Goal: Task Accomplishment & Management: Use online tool/utility

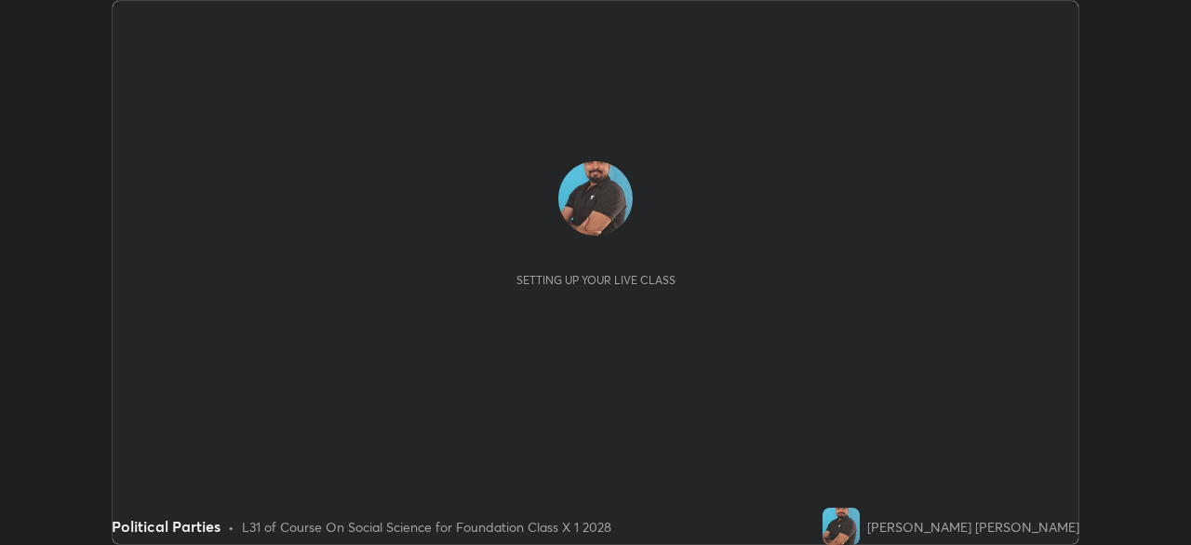
scroll to position [545, 1190]
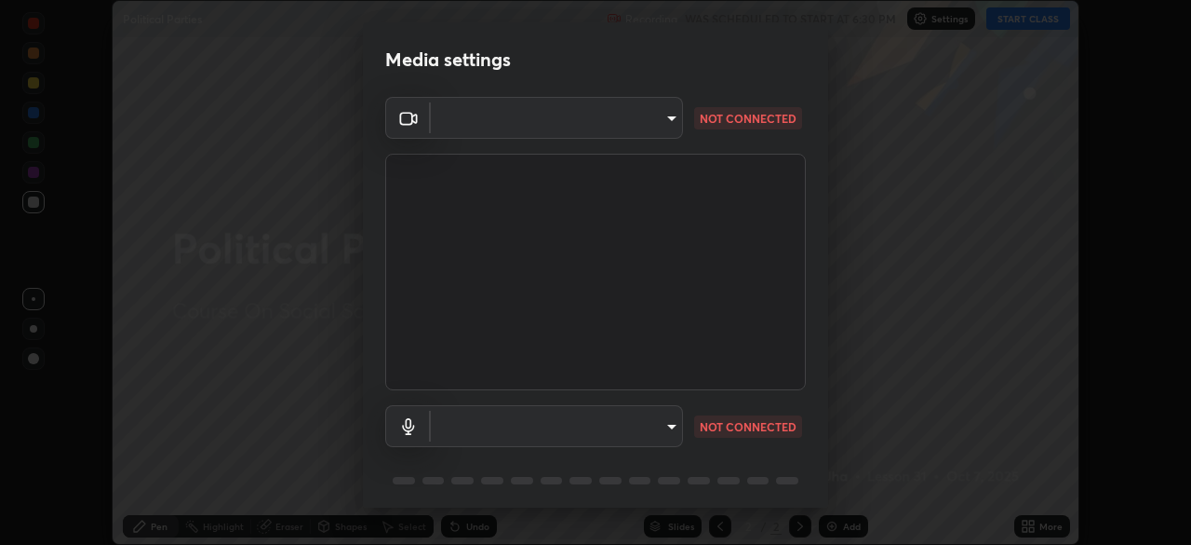
type input "a3b5dc79f1ecfe858b455d0bb3e71d1968431809174183cca7ad938a8bc51832"
type input "default"
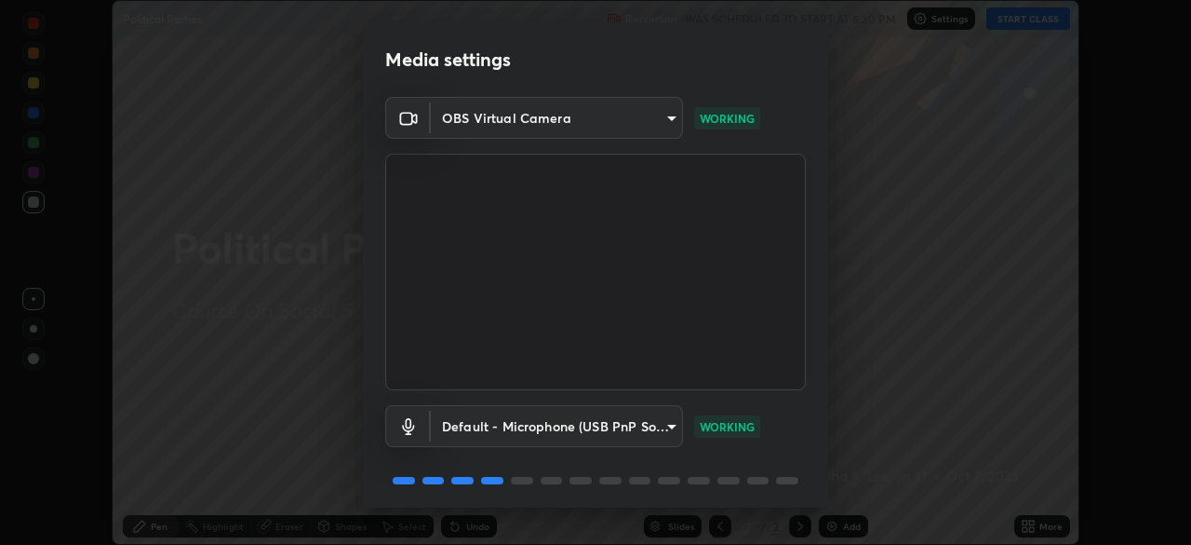
click at [476, 121] on body "Erase all Political Parties Recording WAS SCHEDULED TO START AT 6:30 PM Setting…" at bounding box center [595, 272] width 1191 height 545
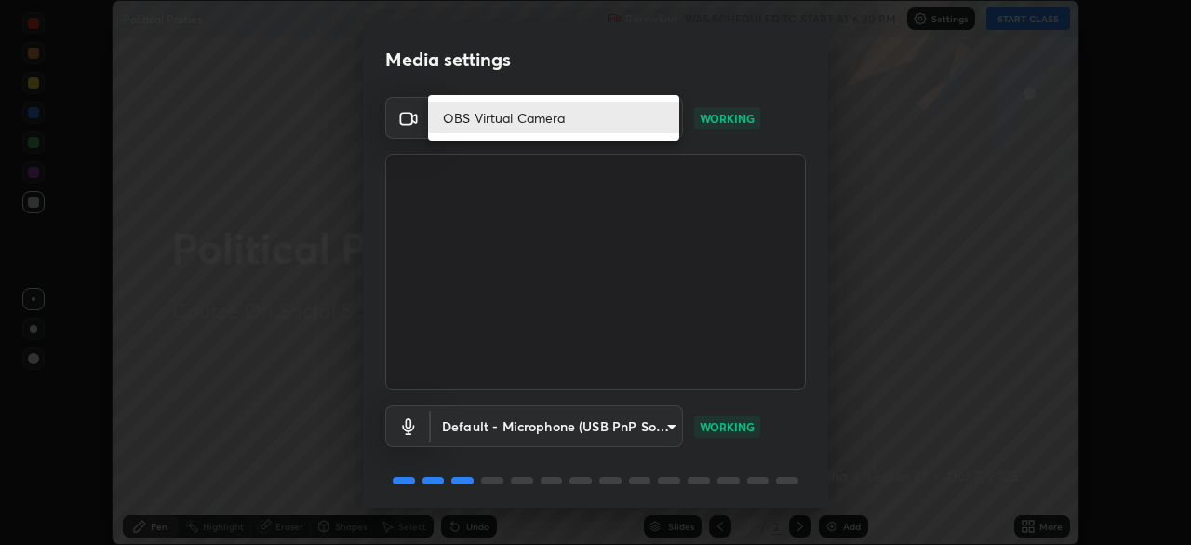
click at [401, 148] on div at bounding box center [595, 272] width 1191 height 545
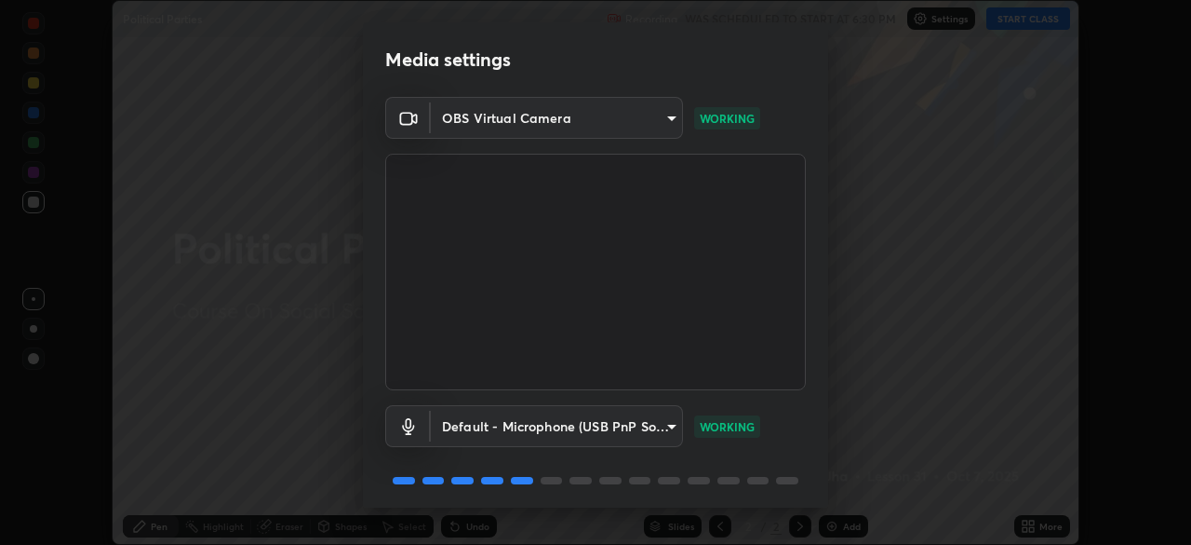
click at [666, 122] on body "Erase all Political Parties Recording WAS SCHEDULED TO START AT 6:30 PM Setting…" at bounding box center [595, 272] width 1191 height 545
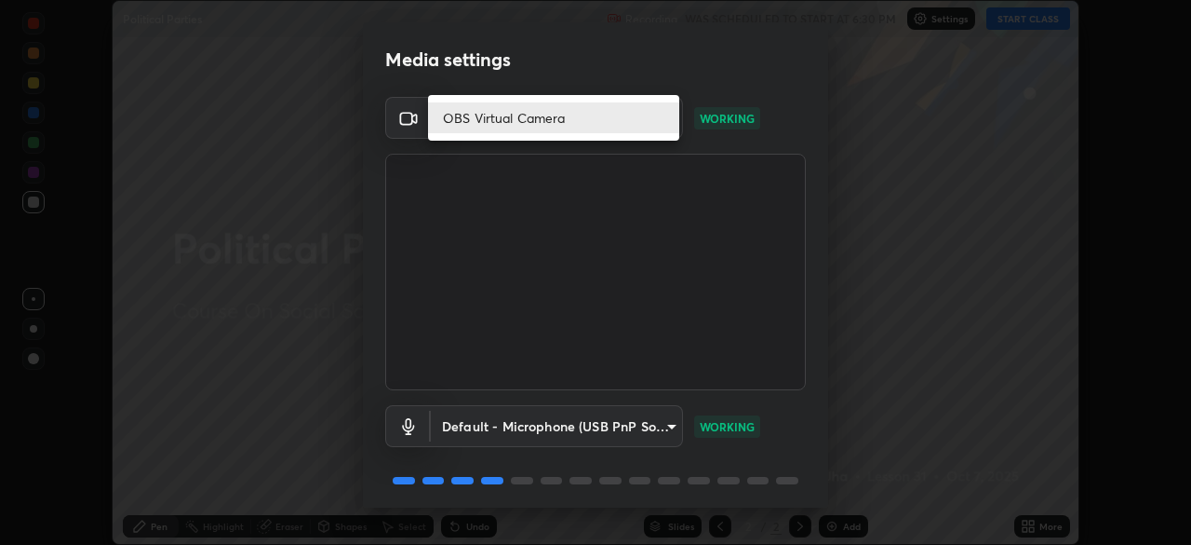
click at [652, 122] on li "OBS Virtual Camera" at bounding box center [553, 117] width 251 height 31
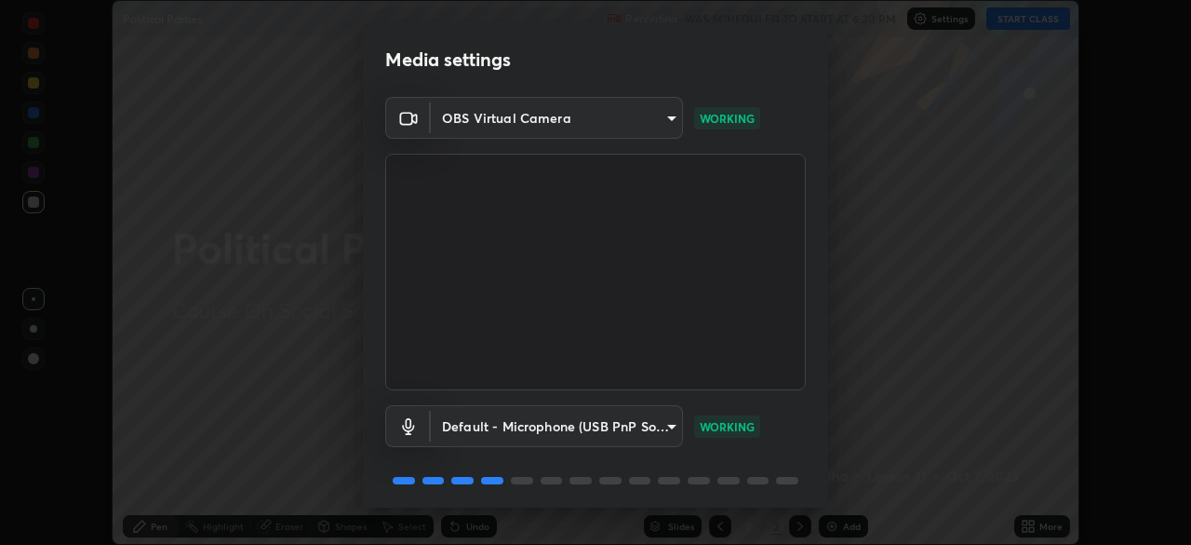
click at [486, 122] on body "Erase all Political Parties Recording WAS SCHEDULED TO START AT 6:30 PM Setting…" at bounding box center [595, 272] width 1191 height 545
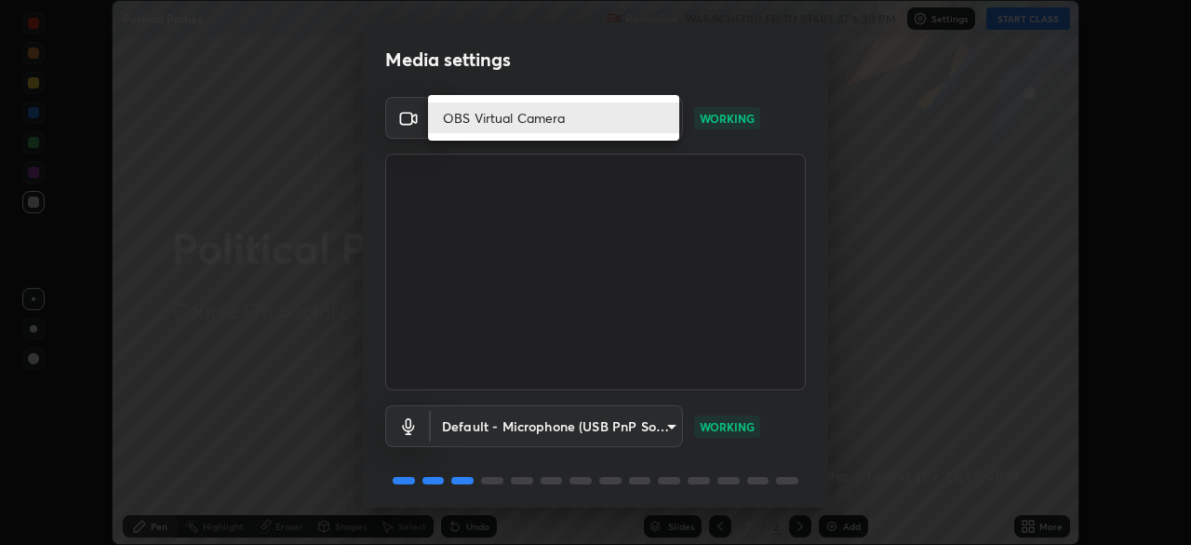
click at [484, 128] on li "OBS Virtual Camera" at bounding box center [553, 117] width 251 height 31
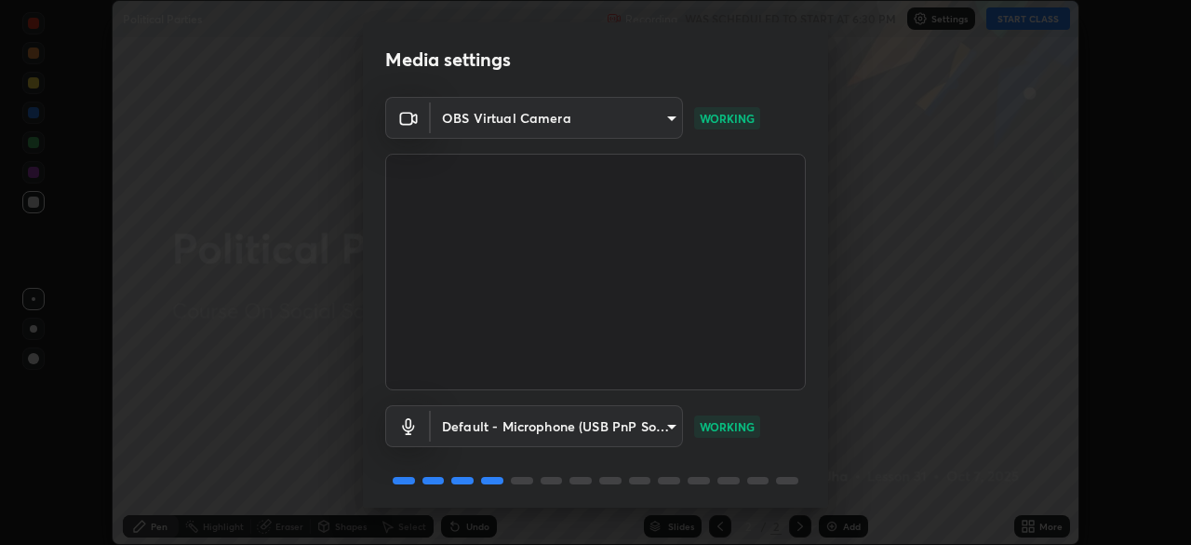
click at [625, 118] on body "Erase all Political Parties Recording WAS SCHEDULED TO START AT 6:30 PM Setting…" at bounding box center [595, 272] width 1191 height 545
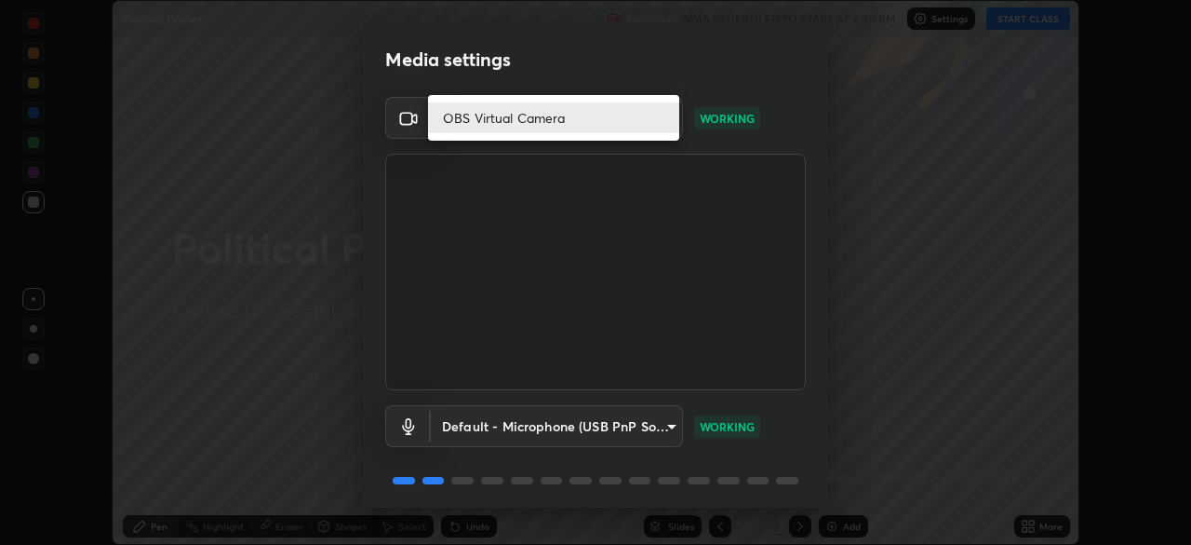
click at [599, 128] on li "OBS Virtual Camera" at bounding box center [553, 117] width 251 height 31
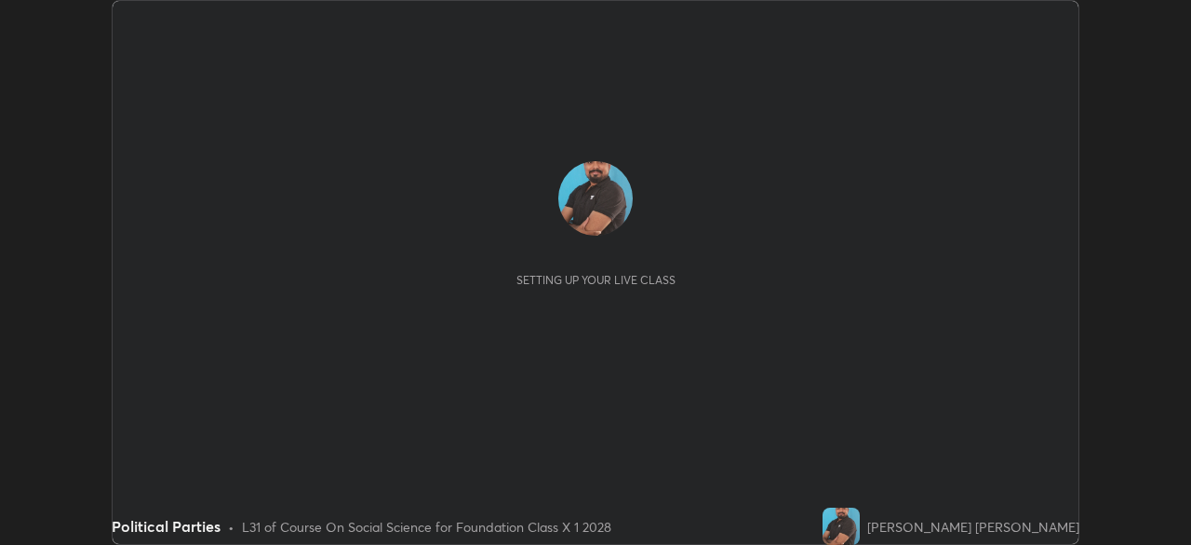
scroll to position [545, 1190]
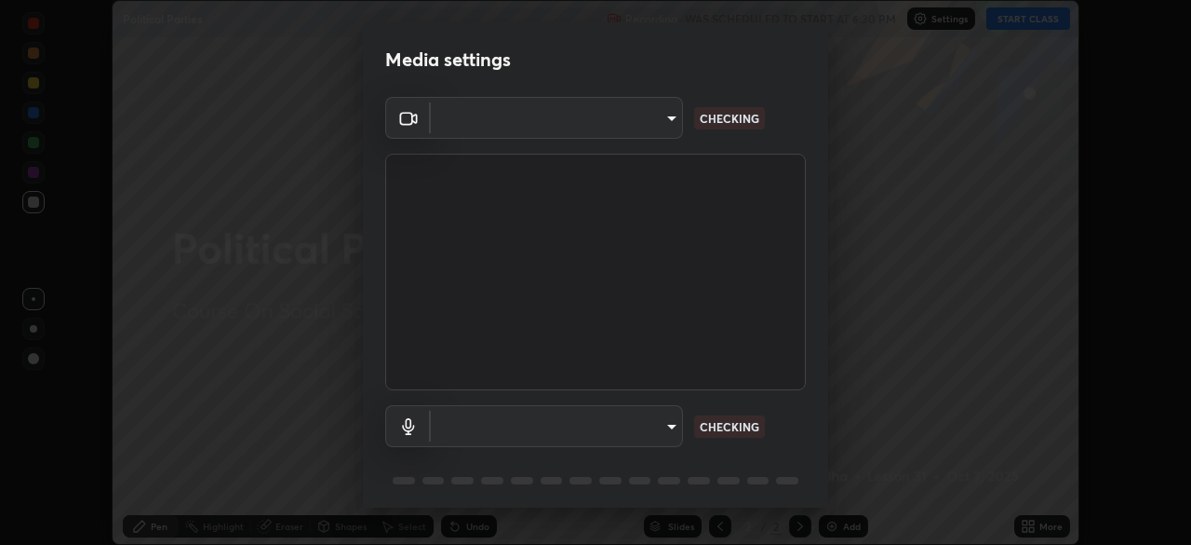
type input "a3b5dc79f1ecfe858b455d0bb3e71d1968431809174183cca7ad938a8bc51832"
type input "default"
click at [661, 117] on body "Erase all Political Parties Recording WAS SCHEDULED TO START AT 6:30 PM Setting…" at bounding box center [595, 272] width 1191 height 545
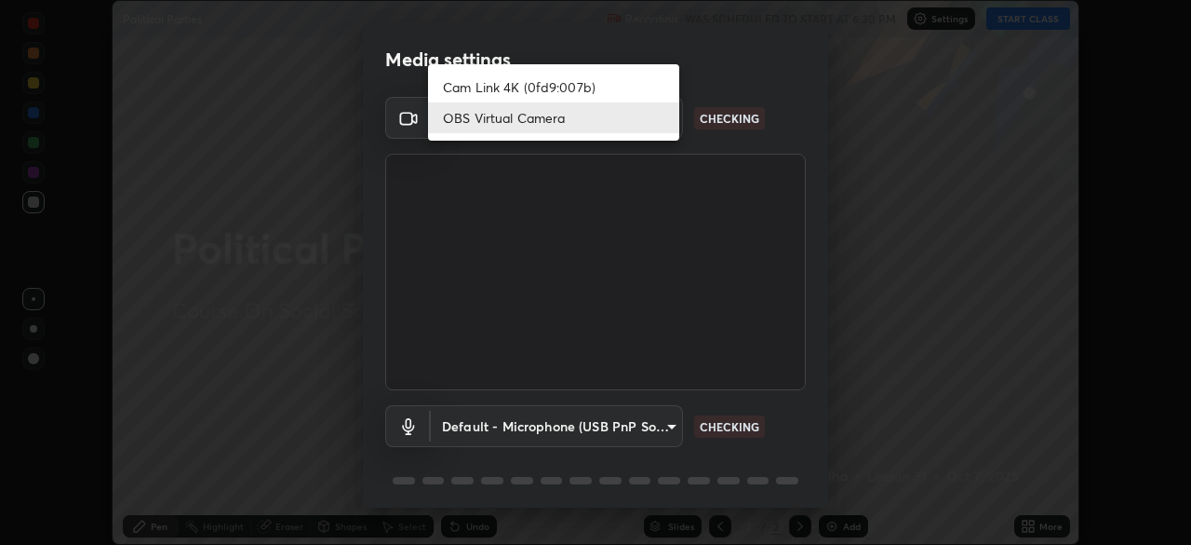
click at [632, 86] on li "Cam Link 4K (0fd9:007b)" at bounding box center [553, 87] width 251 height 31
type input "1aa9a2346586593530aac2cf173ef8fd9a708ba55414d838fbce605f7d08cc12"
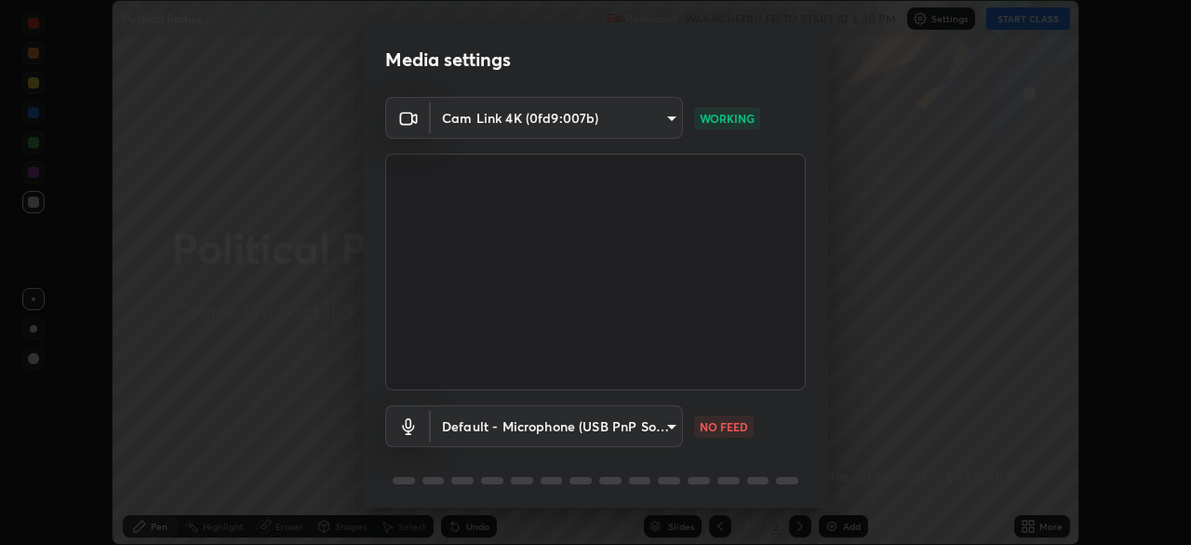
click at [650, 416] on body "Erase all Political Parties Recording WAS SCHEDULED TO START AT 6:30 PM Setting…" at bounding box center [595, 272] width 1191 height 545
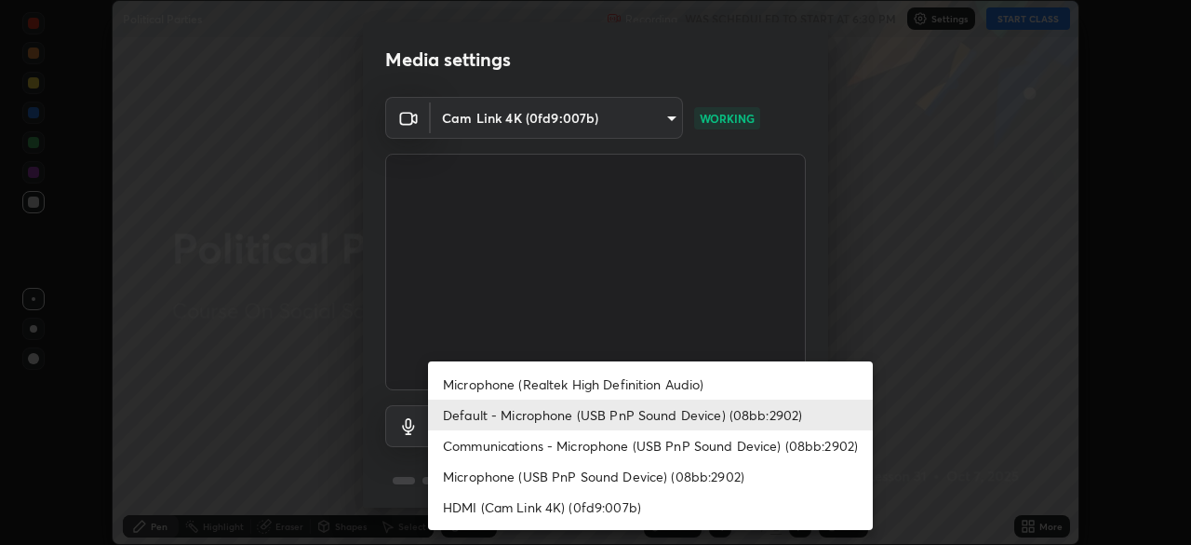
click at [582, 477] on li "Microphone (USB PnP Sound Device) (08bb:2902)" at bounding box center [650, 476] width 445 height 31
type input "0ed0356b76f8f3d0546527881708810eeda62871e4e107c220e145a1c3be1301"
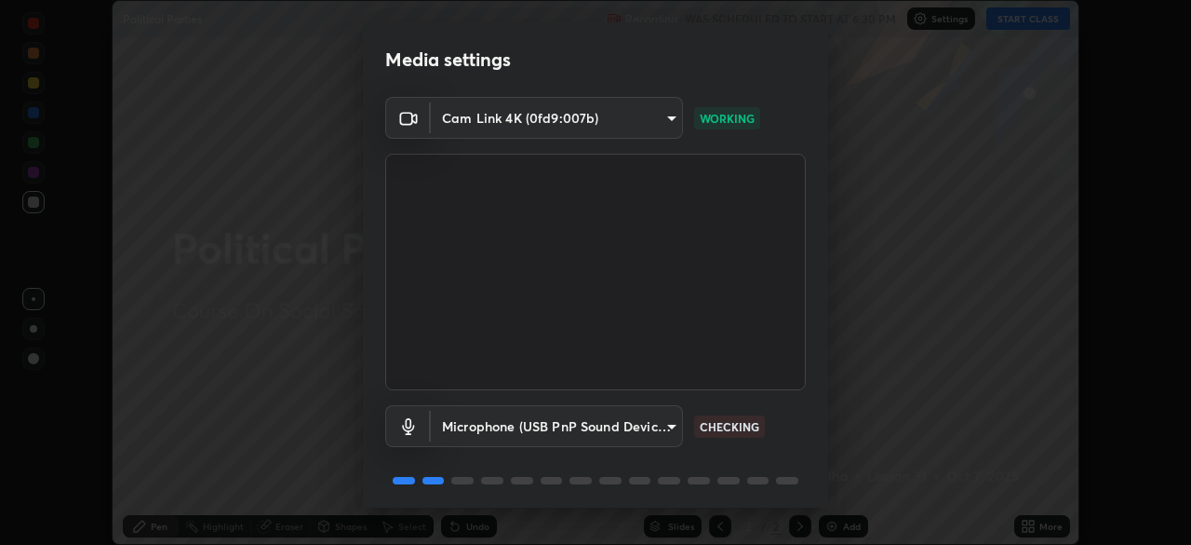
scroll to position [66, 0]
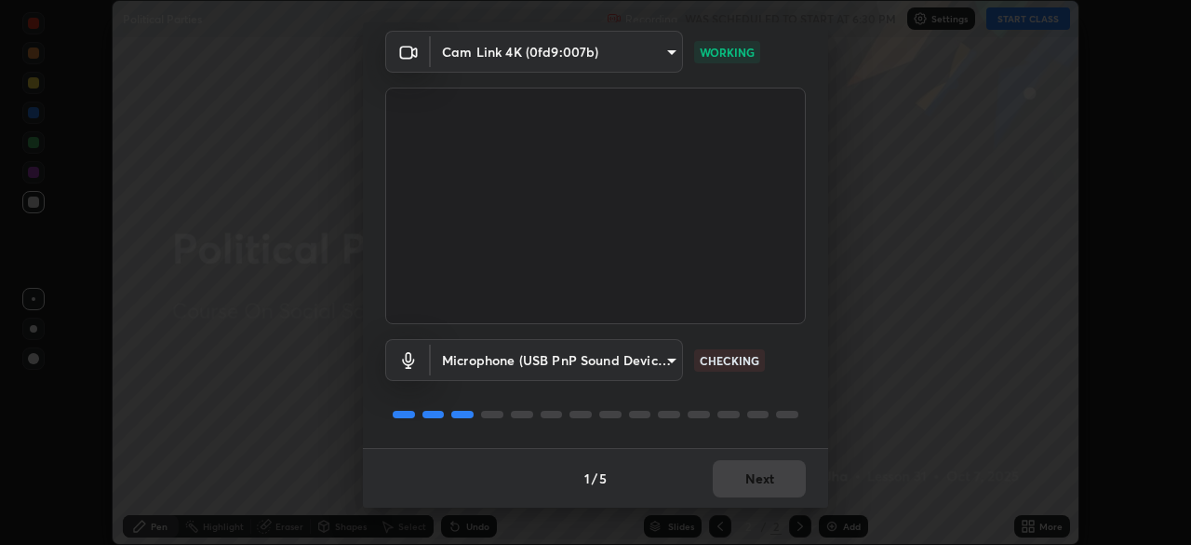
click at [742, 477] on div "1 / 5 Next" at bounding box center [595, 478] width 465 height 60
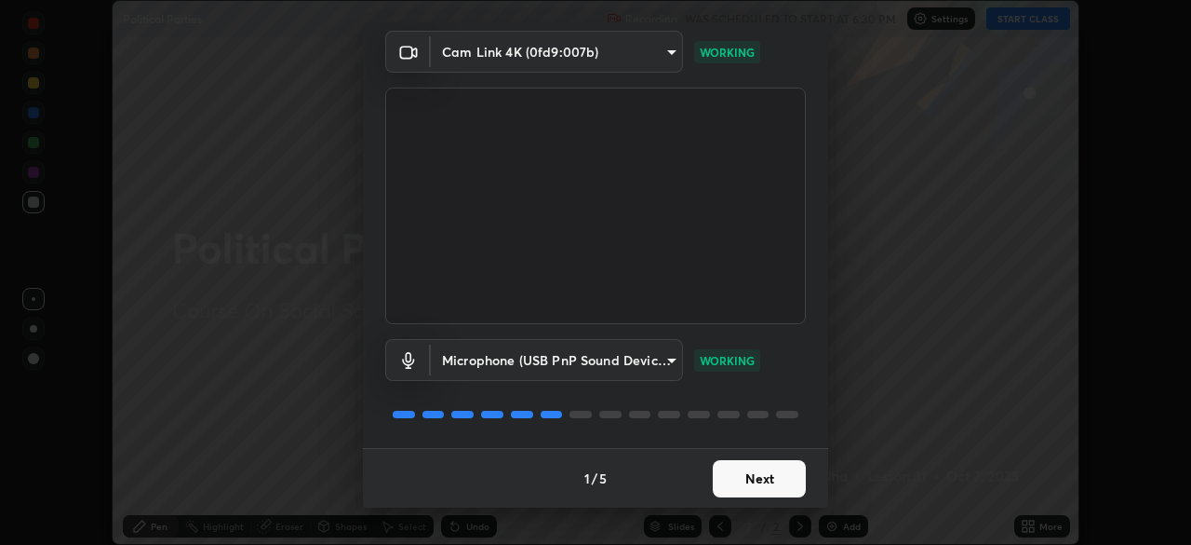
click at [734, 481] on button "Next" at bounding box center [759, 478] width 93 height 37
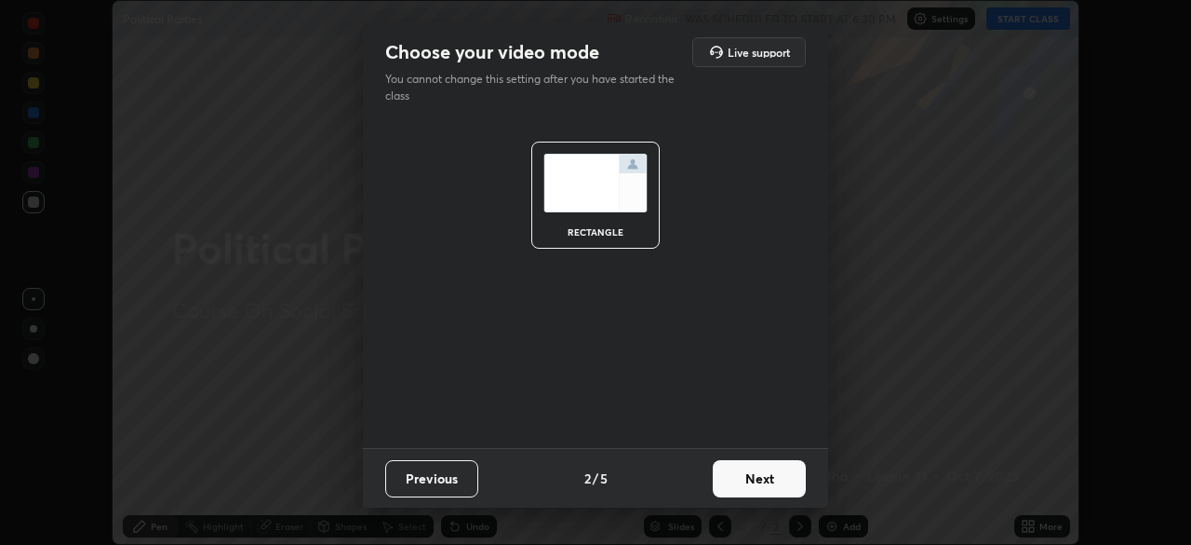
click at [733, 472] on button "Next" at bounding box center [759, 478] width 93 height 37
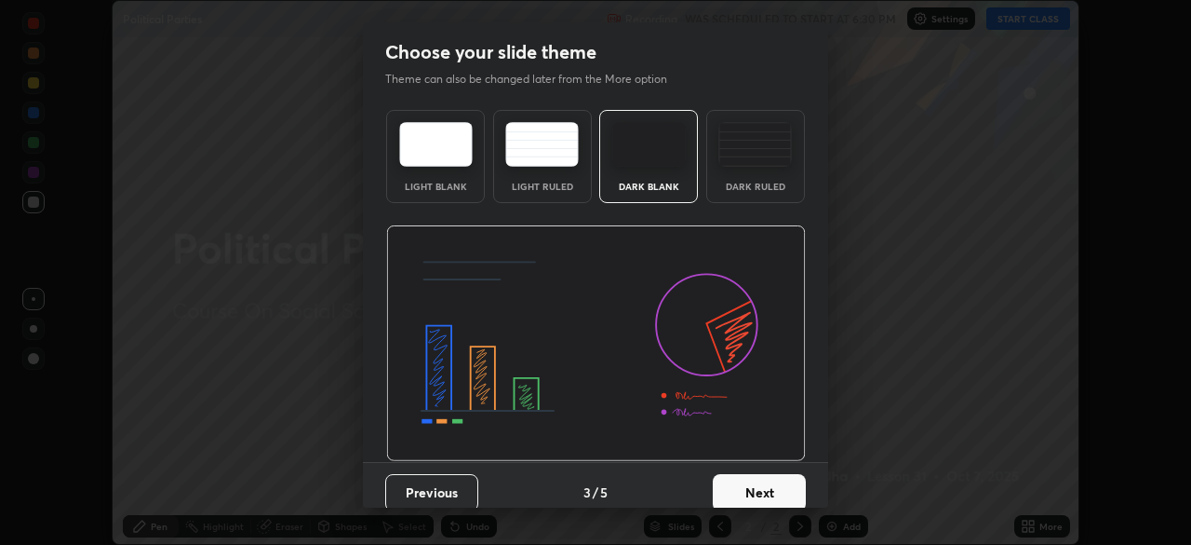
click at [725, 484] on button "Next" at bounding box center [759, 492] width 93 height 37
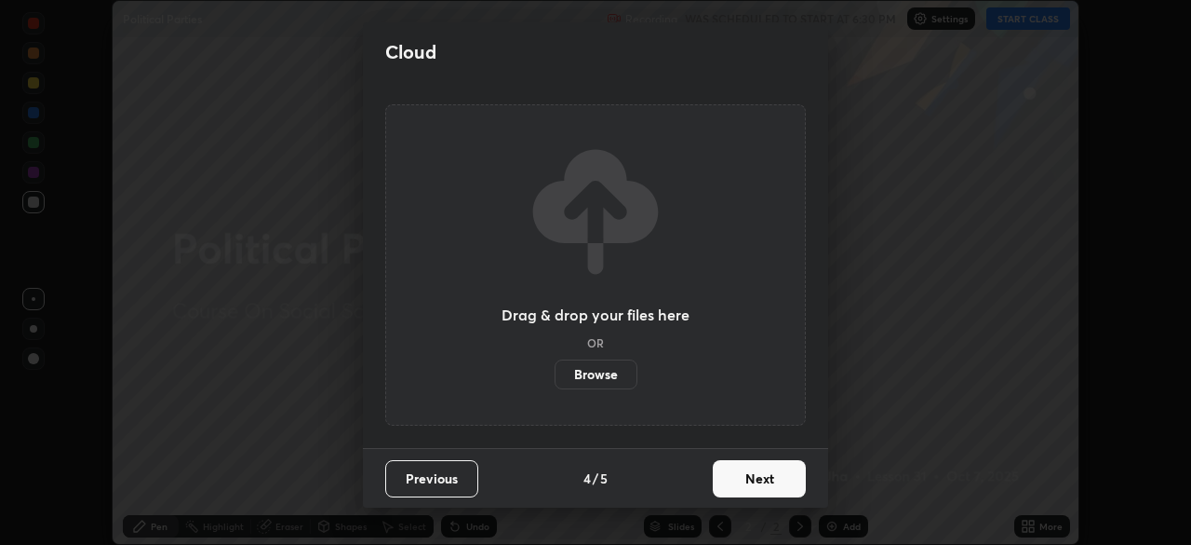
click at [730, 481] on button "Next" at bounding box center [759, 478] width 93 height 37
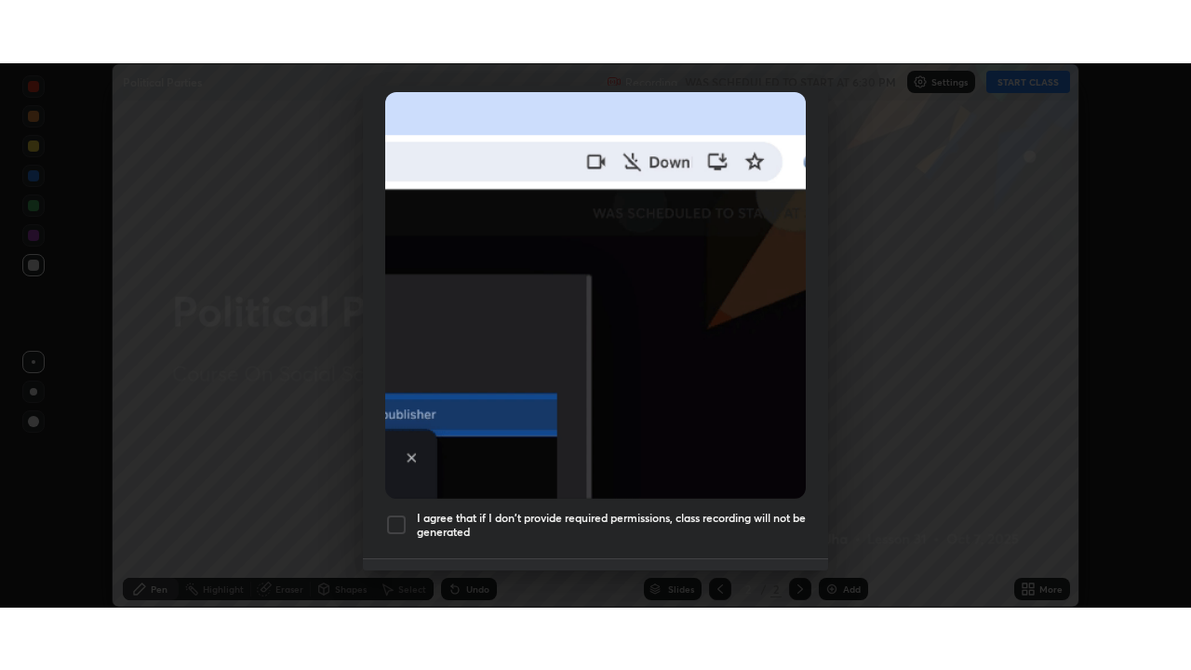
scroll to position [446, 0]
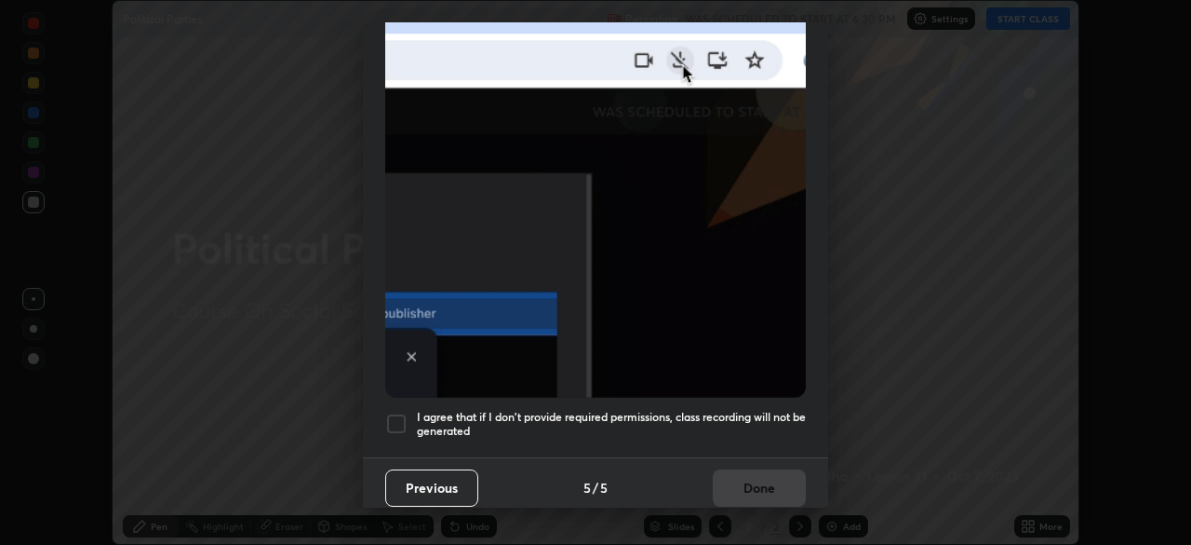
click at [401, 412] on div at bounding box center [396, 423] width 22 height 22
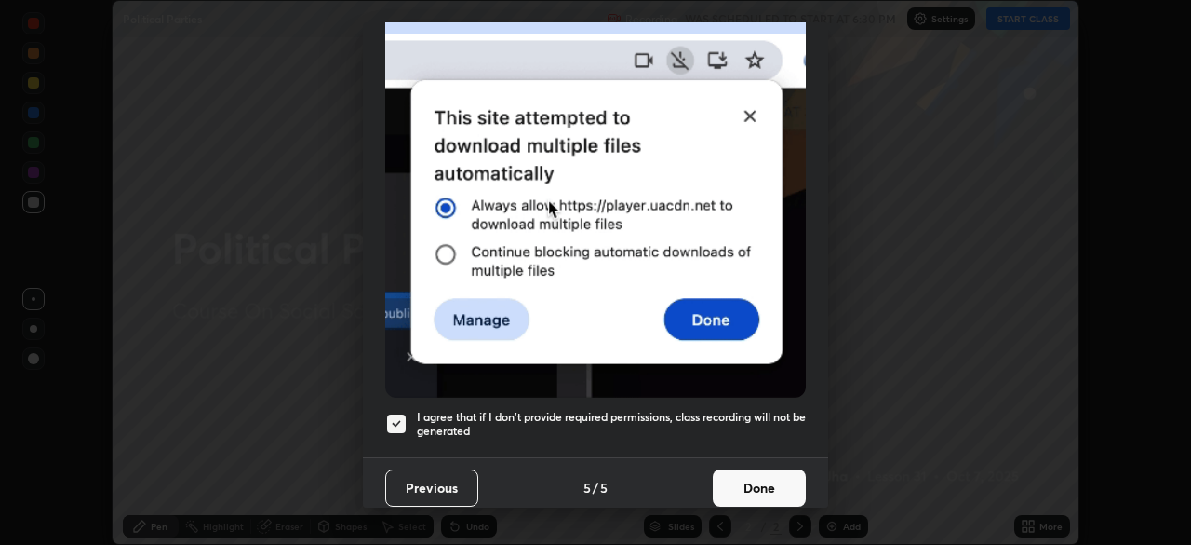
click at [728, 481] on button "Done" at bounding box center [759, 487] width 93 height 37
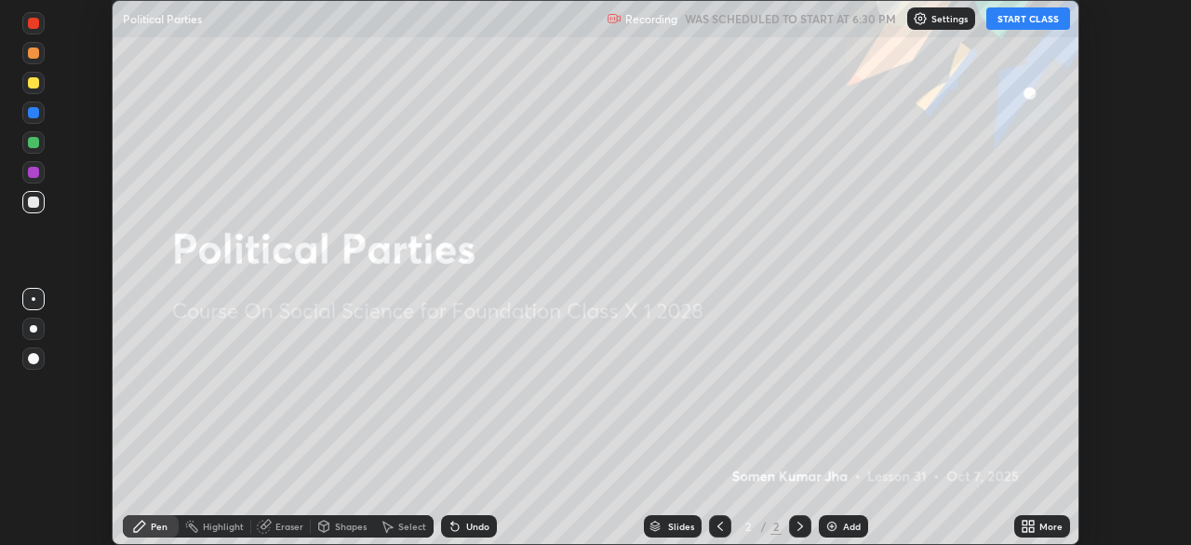
click at [1033, 525] on icon at bounding box center [1031, 522] width 5 height 5
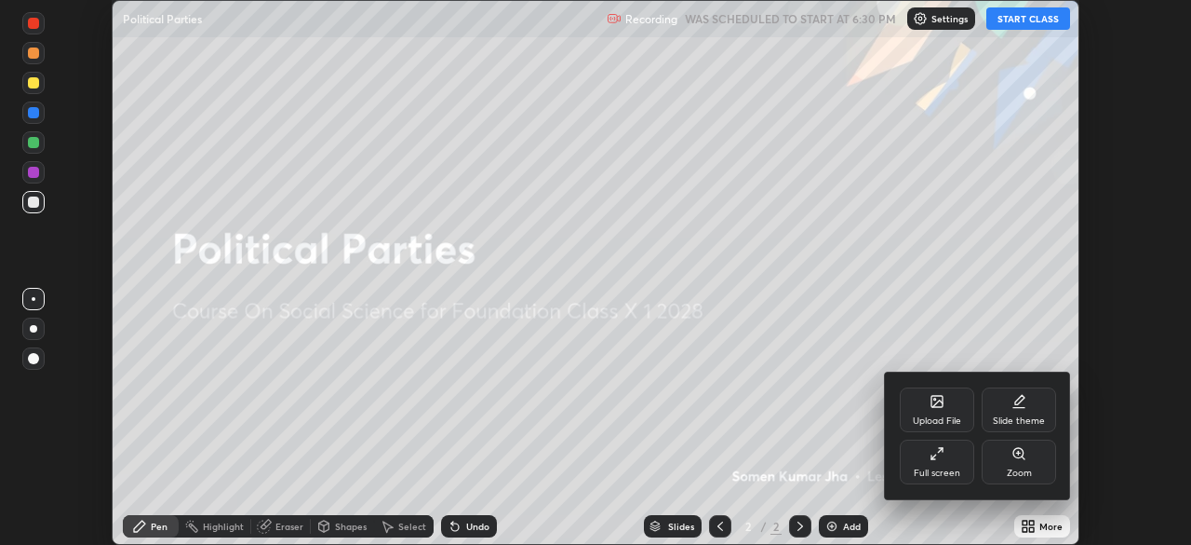
click at [920, 410] on div "Upload File" at bounding box center [937, 409] width 74 height 45
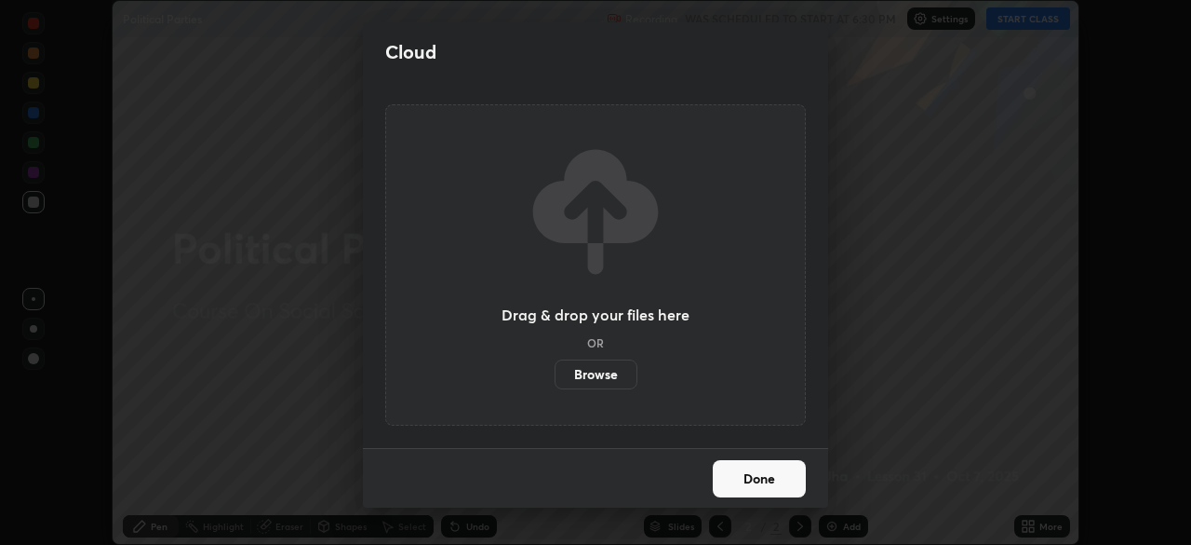
click at [621, 374] on label "Browse" at bounding box center [596, 374] width 83 height 30
click at [555, 374] on input "Browse" at bounding box center [555, 374] width 0 height 30
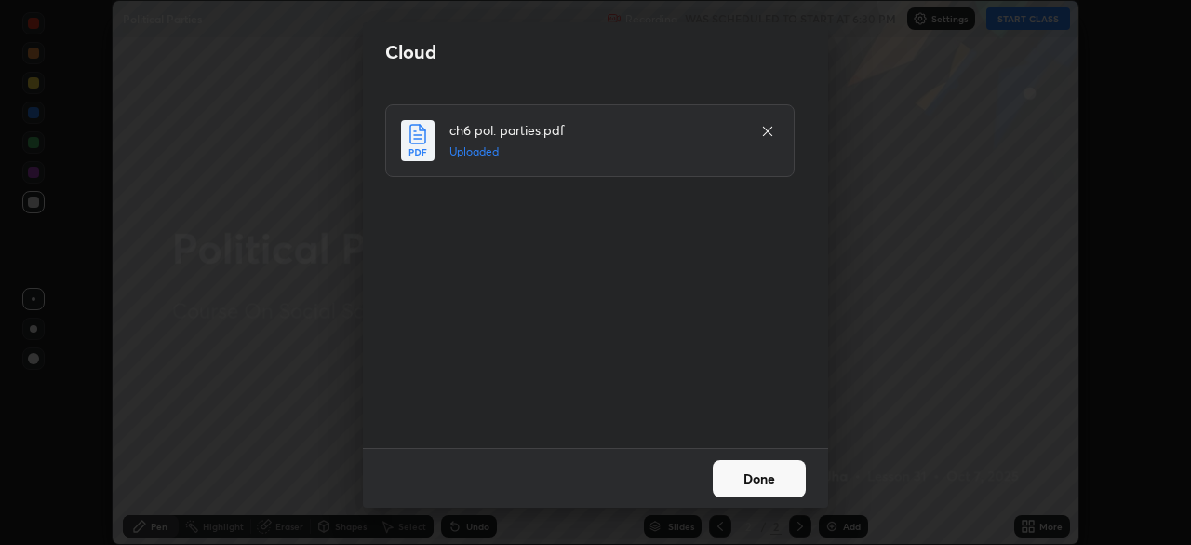
click at [735, 469] on button "Done" at bounding box center [759, 478] width 93 height 37
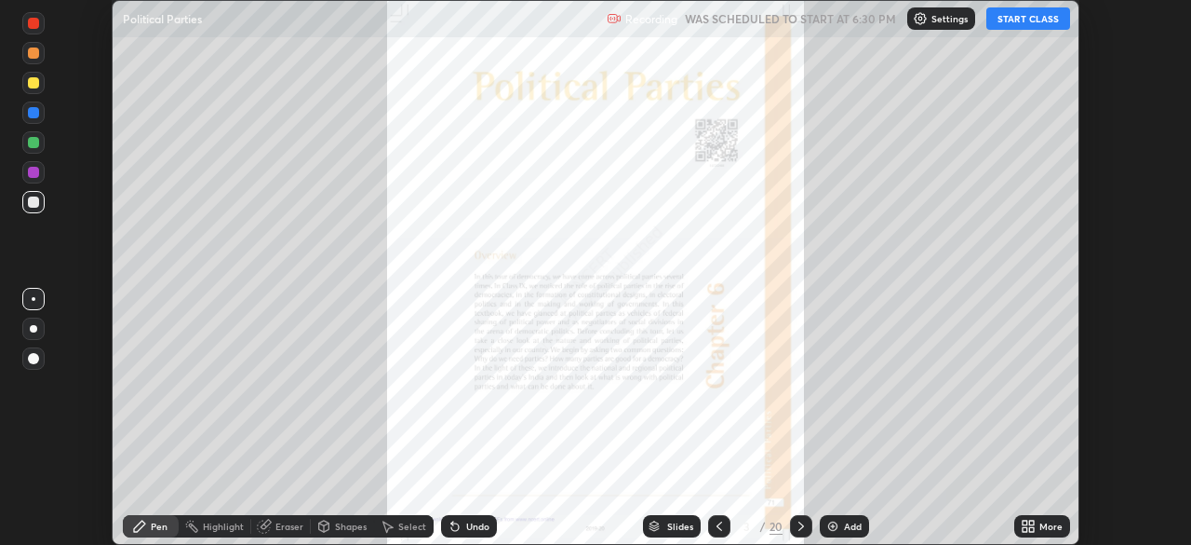
click at [1023, 525] on icon at bounding box center [1025, 522] width 5 height 5
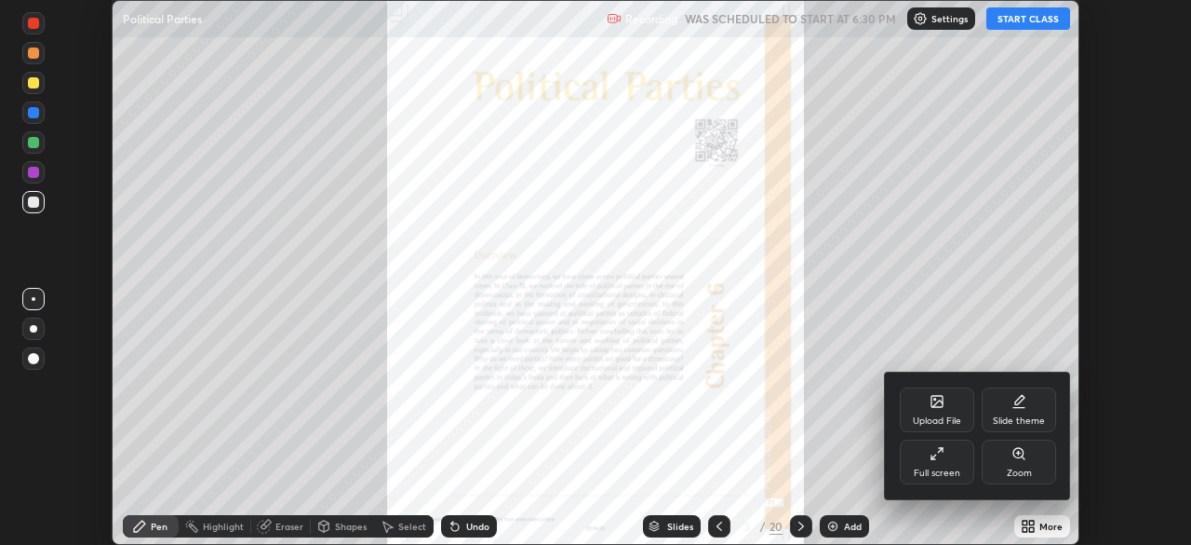
click at [960, 464] on div "Full screen" at bounding box center [937, 461] width 74 height 45
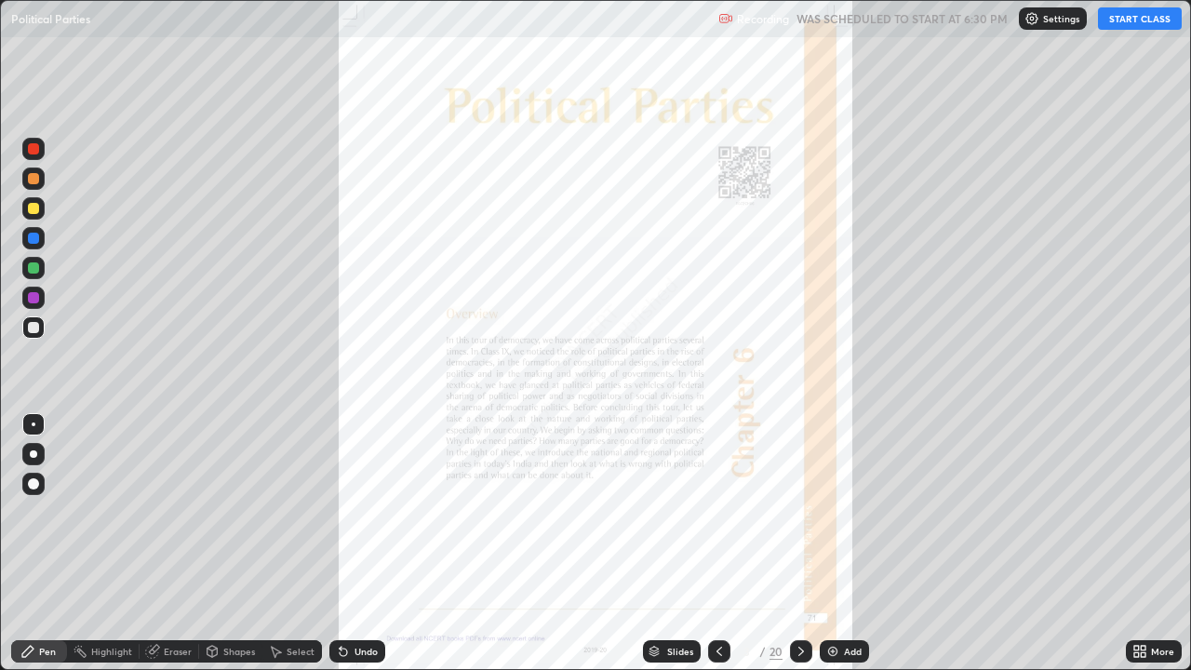
scroll to position [670, 1191]
click at [1135, 26] on button "START CLASS" at bounding box center [1140, 18] width 84 height 22
click at [801, 544] on icon at bounding box center [801, 651] width 15 height 15
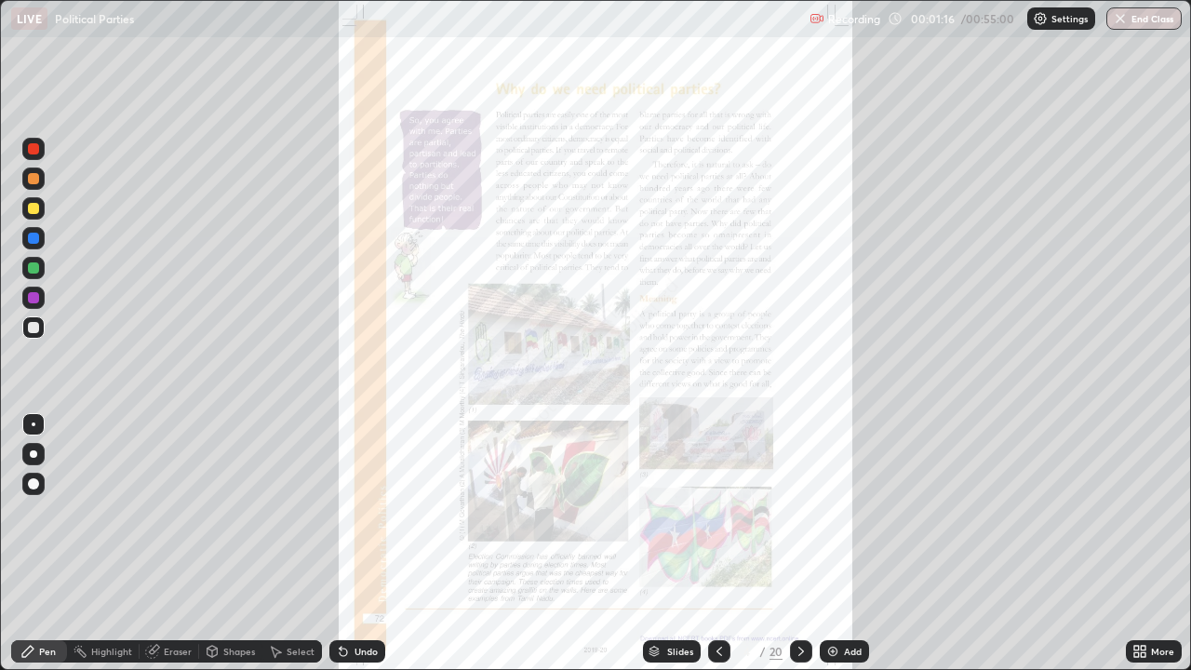
click at [685, 544] on div "Slides" at bounding box center [680, 651] width 26 height 9
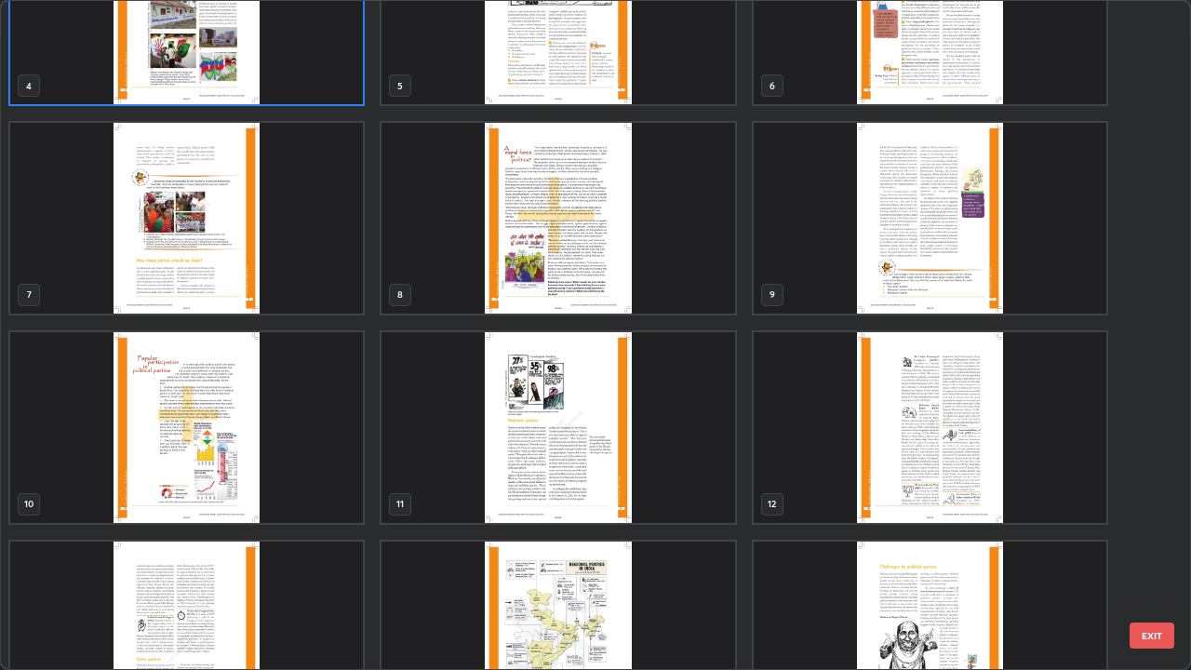
scroll to position [316, 0]
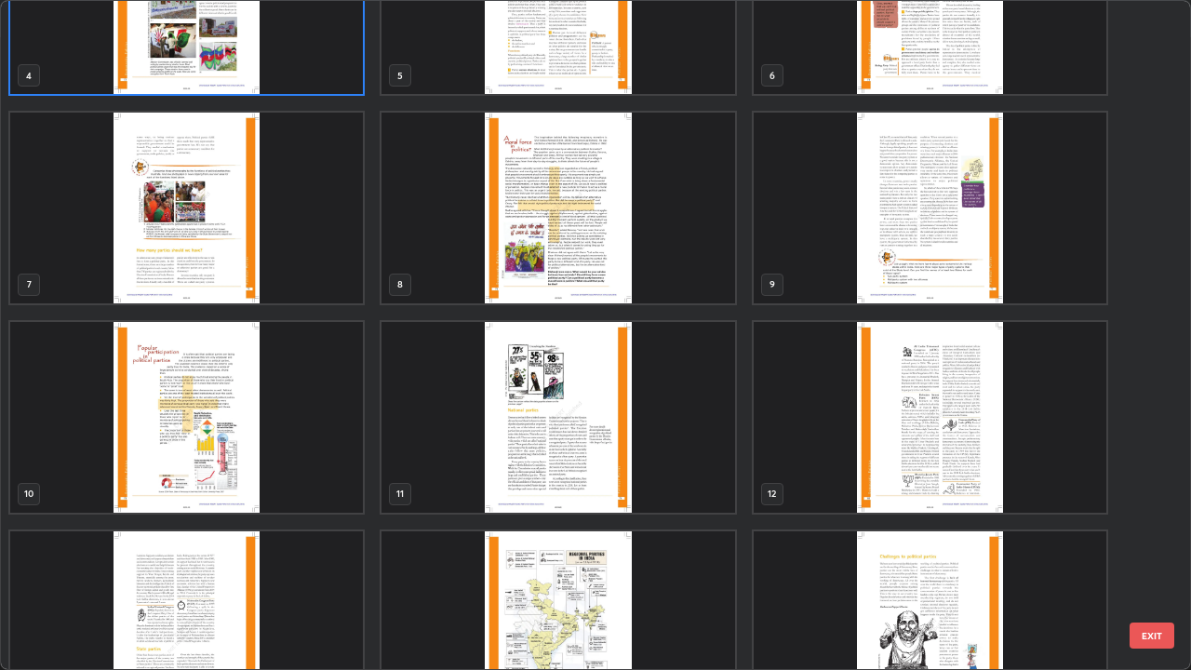
click at [159, 276] on img "grid" at bounding box center [186, 208] width 353 height 191
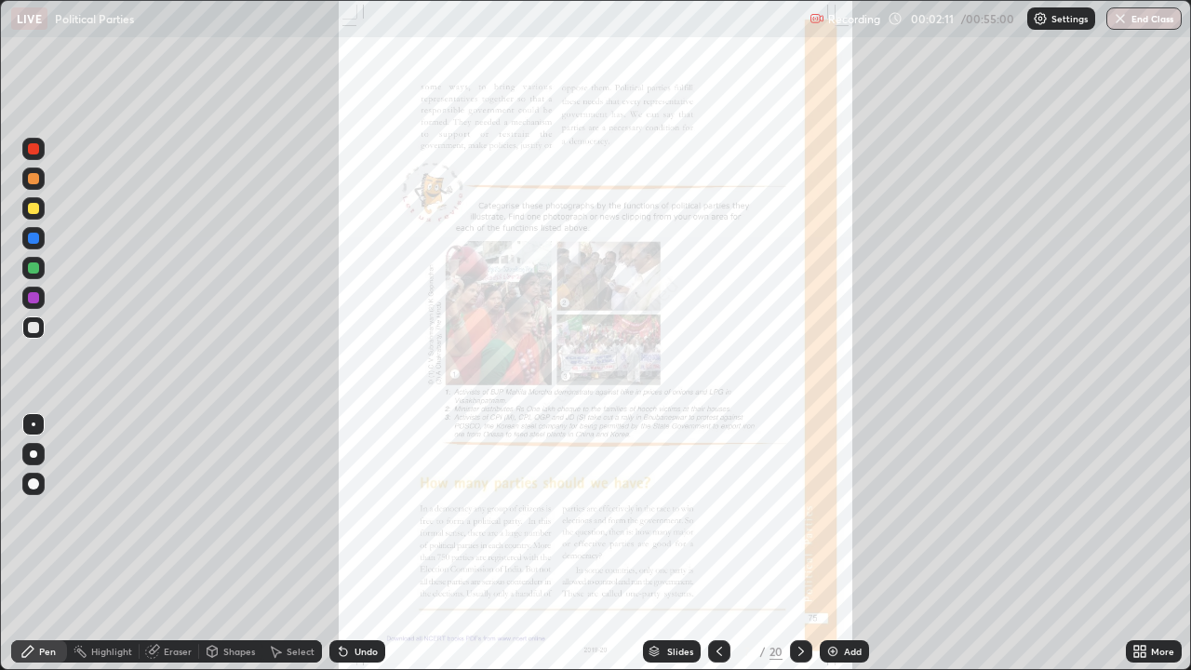
click at [791, 544] on div at bounding box center [801, 651] width 22 height 22
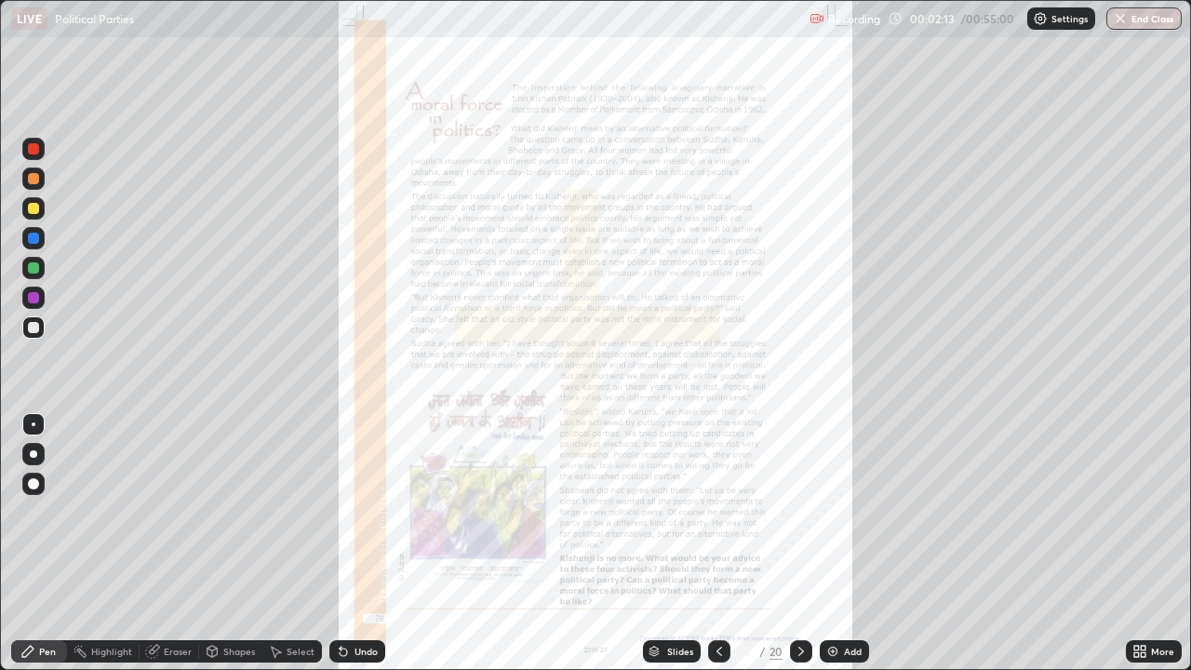
click at [791, 544] on div at bounding box center [801, 651] width 22 height 22
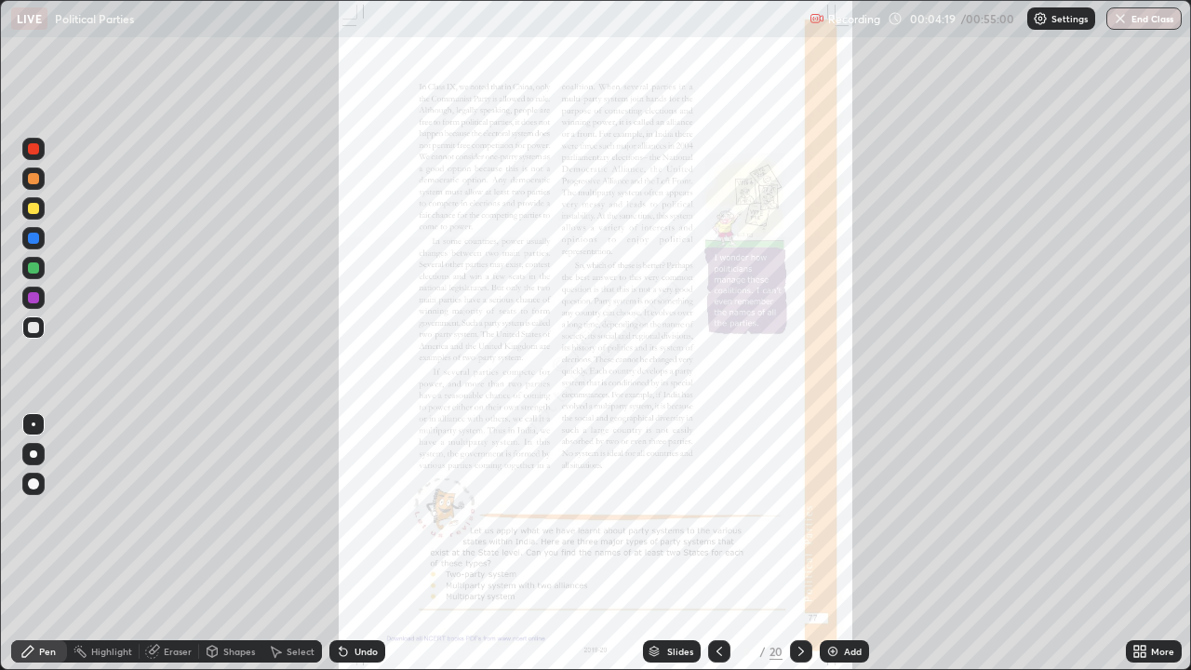
click at [37, 273] on div at bounding box center [33, 267] width 11 height 11
click at [350, 544] on div "Undo" at bounding box center [357, 651] width 56 height 22
click at [341, 544] on icon at bounding box center [343, 652] width 7 height 7
click at [344, 544] on icon at bounding box center [343, 651] width 15 height 15
click at [362, 544] on div "Undo" at bounding box center [366, 651] width 23 height 9
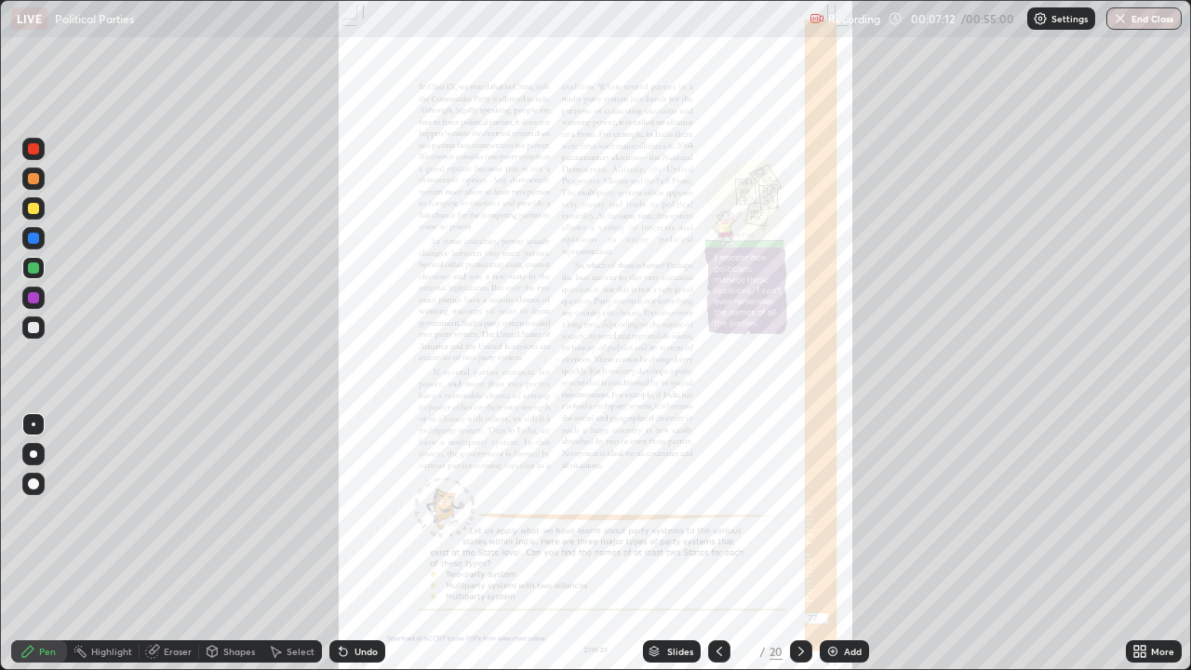
click at [371, 544] on div "Undo" at bounding box center [366, 651] width 23 height 9
click at [349, 544] on div "Undo" at bounding box center [357, 651] width 56 height 22
click at [356, 544] on div "Undo" at bounding box center [366, 651] width 23 height 9
click at [821, 544] on div "Add" at bounding box center [844, 651] width 49 height 22
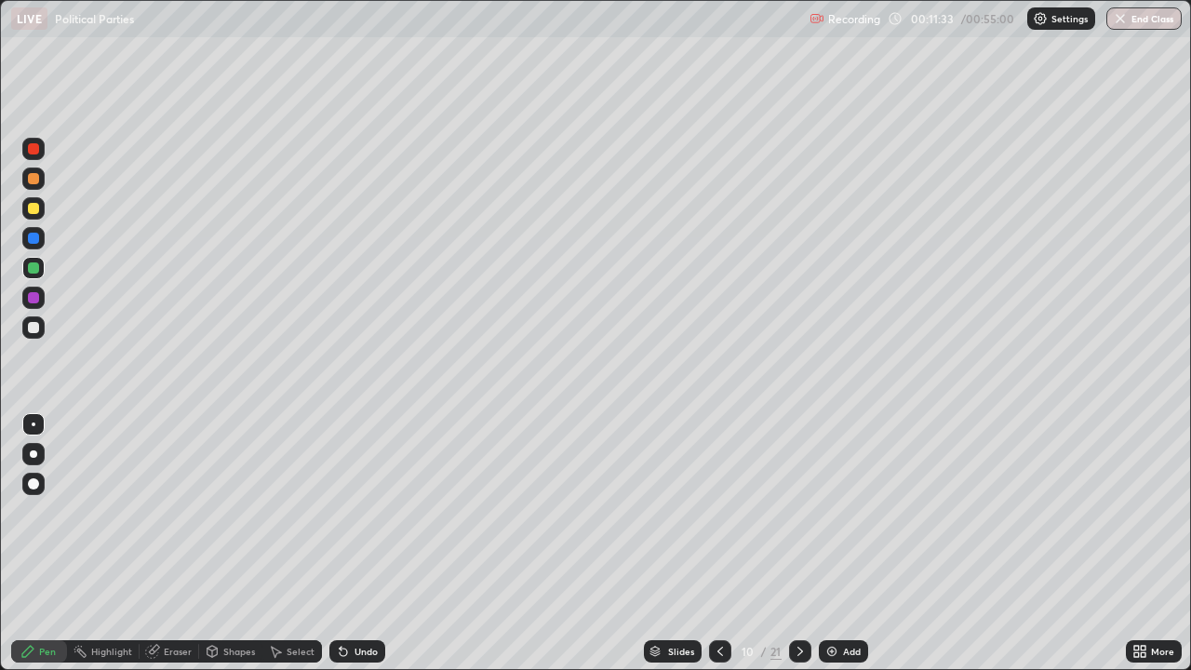
click at [719, 544] on icon at bounding box center [720, 651] width 15 height 15
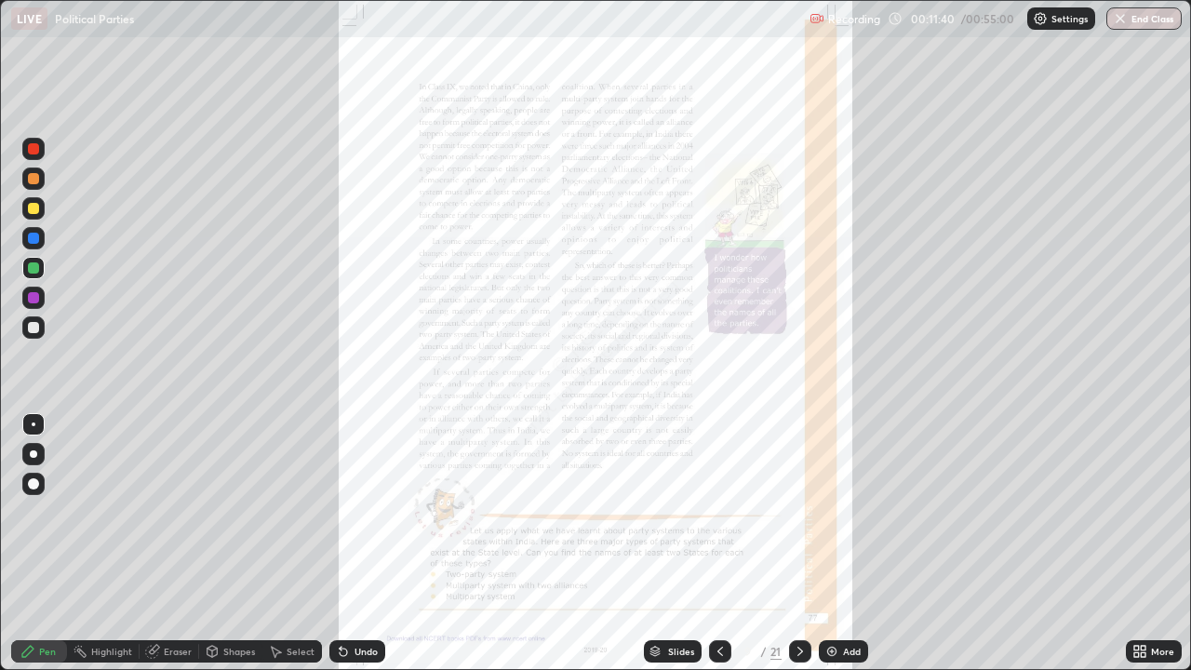
click at [799, 544] on icon at bounding box center [800, 651] width 15 height 15
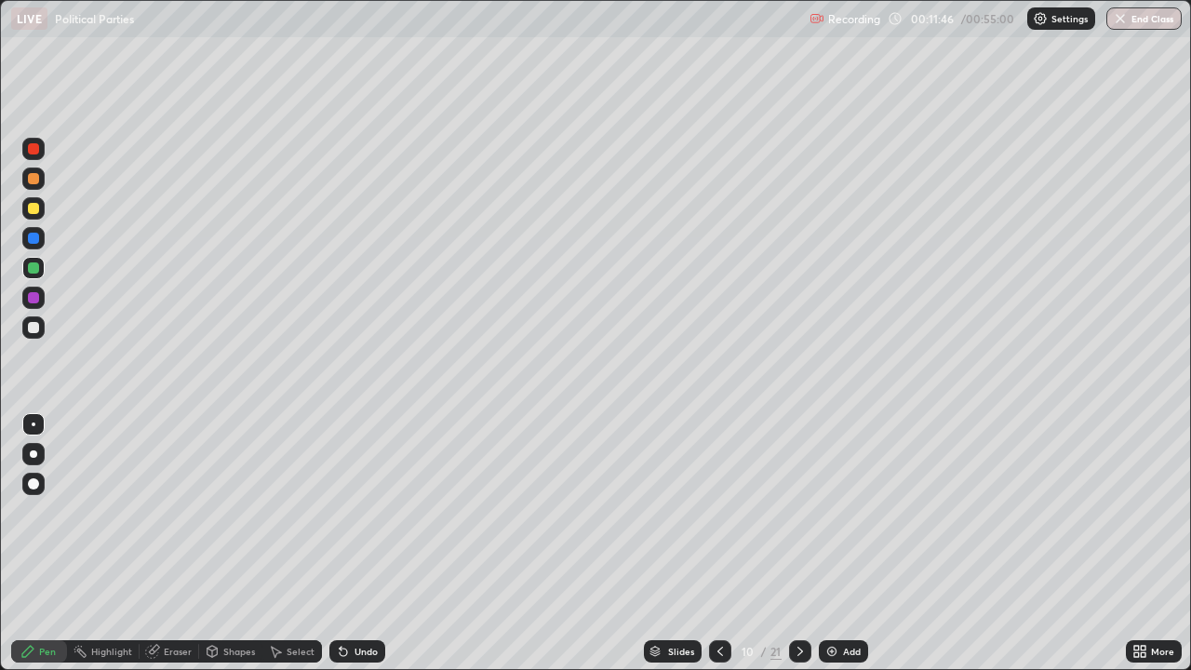
click at [351, 544] on div "Undo" at bounding box center [357, 651] width 56 height 22
click at [349, 544] on div "Undo" at bounding box center [357, 651] width 56 height 22
click at [350, 544] on div "Undo" at bounding box center [357, 651] width 56 height 22
click at [34, 209] on div at bounding box center [33, 208] width 11 height 11
click at [31, 327] on div at bounding box center [33, 327] width 11 height 11
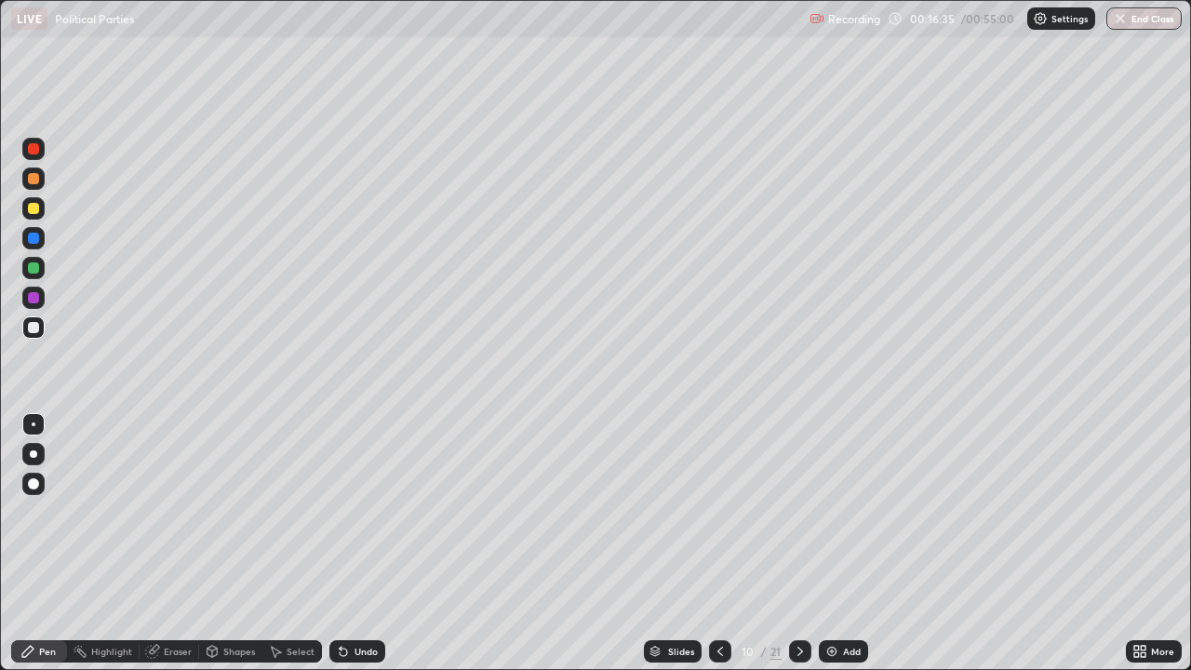
click at [366, 544] on div "Undo" at bounding box center [366, 651] width 23 height 9
click at [363, 544] on div "Undo" at bounding box center [357, 651] width 56 height 22
click at [358, 544] on div "Undo" at bounding box center [357, 651] width 56 height 22
click at [346, 544] on icon at bounding box center [343, 651] width 15 height 15
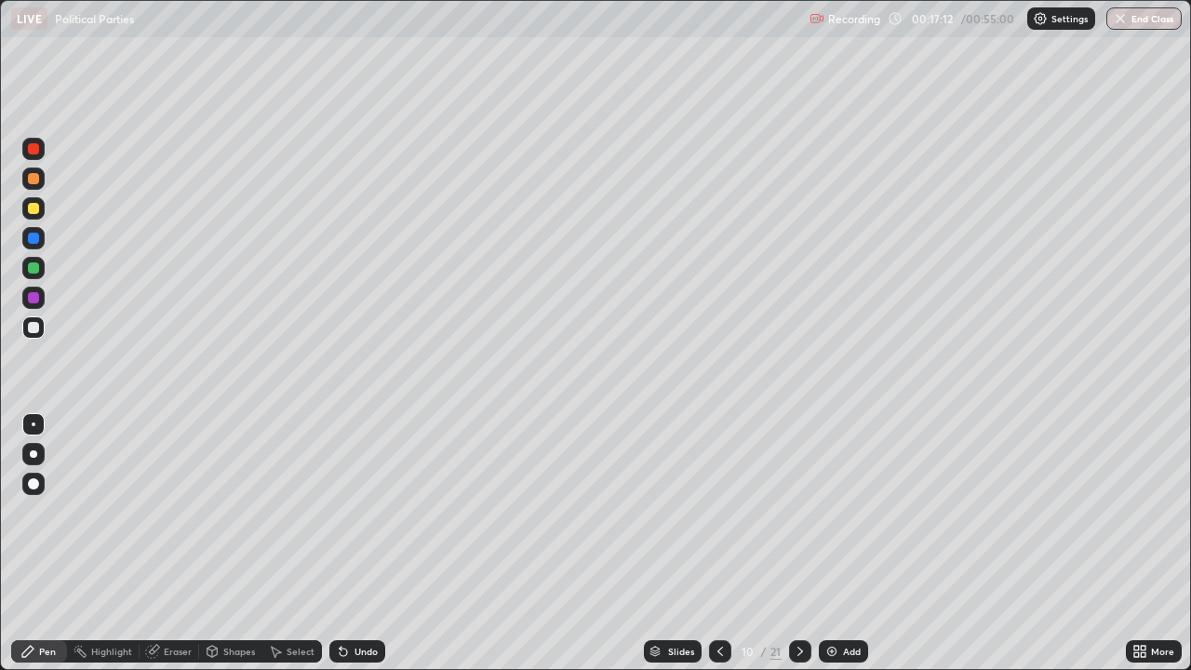
click at [340, 544] on icon at bounding box center [341, 648] width 2 height 2
click at [348, 544] on icon at bounding box center [343, 651] width 15 height 15
click at [350, 544] on div "Undo" at bounding box center [357, 651] width 56 height 22
click at [798, 544] on icon at bounding box center [800, 651] width 15 height 15
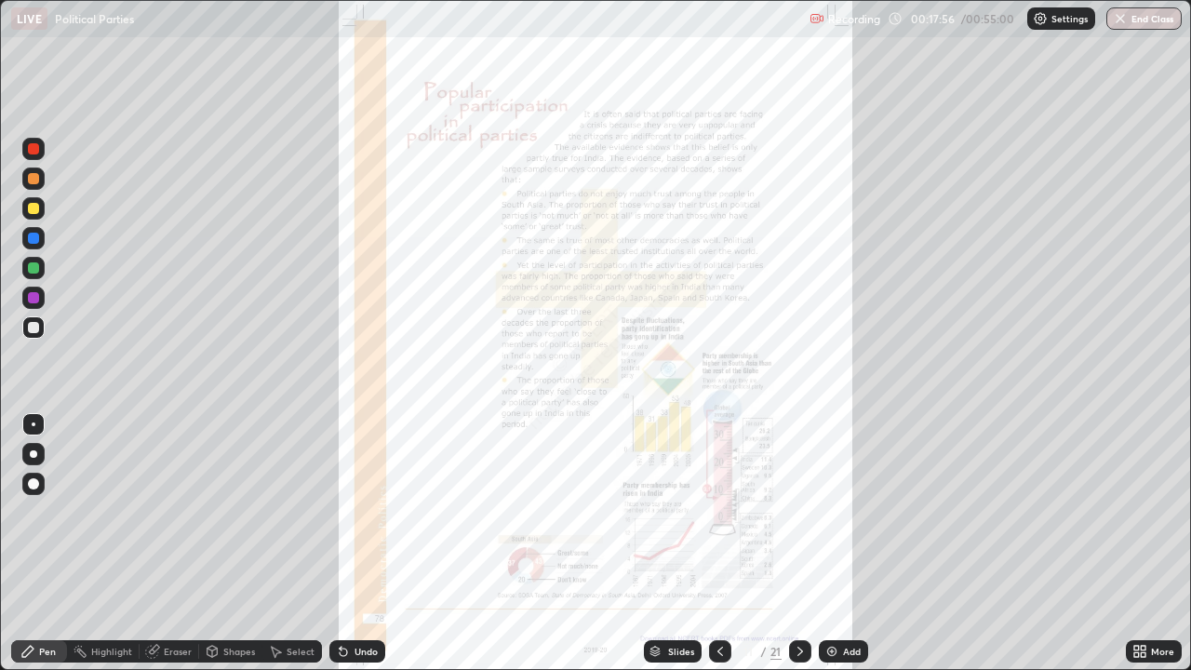
click at [35, 301] on div at bounding box center [33, 297] width 11 height 11
click at [35, 267] on div at bounding box center [33, 267] width 11 height 11
click at [799, 544] on icon at bounding box center [800, 651] width 15 height 15
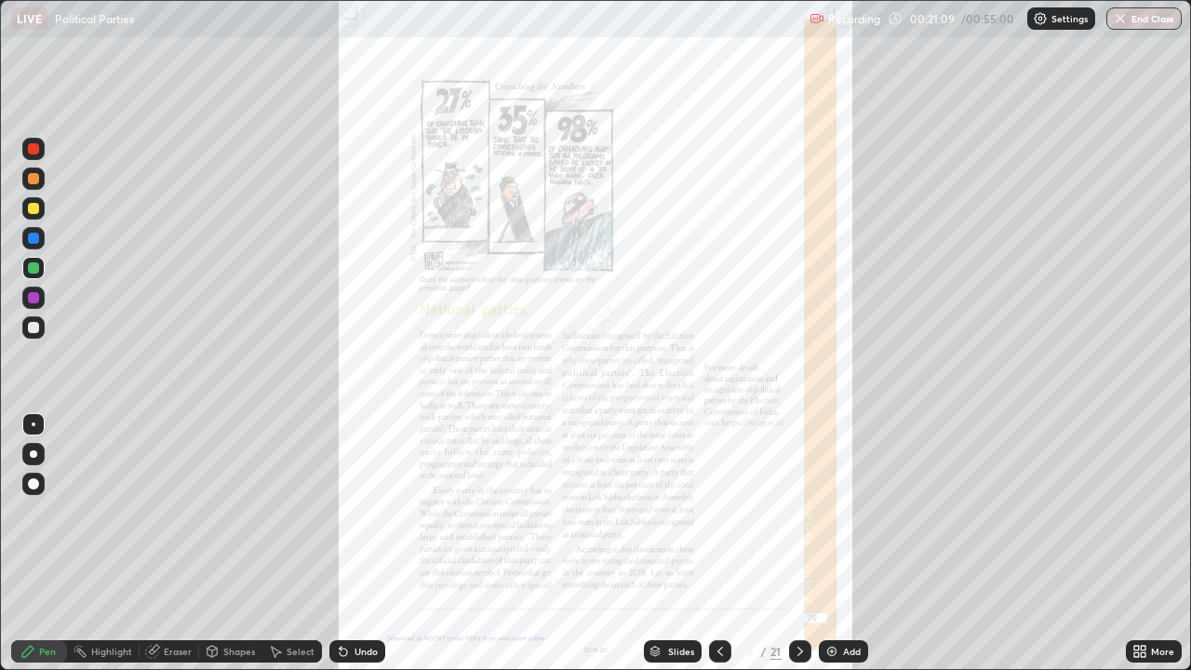
click at [1139, 544] on icon at bounding box center [1137, 654] width 5 height 5
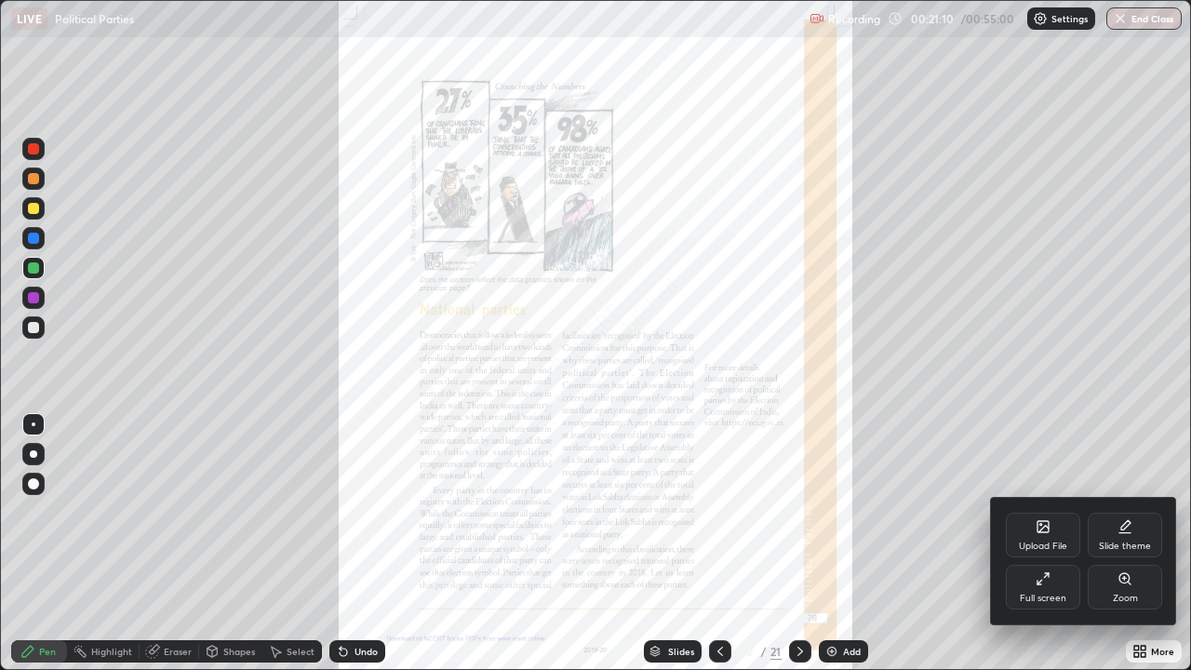
click at [1123, 544] on icon at bounding box center [1125, 579] width 15 height 15
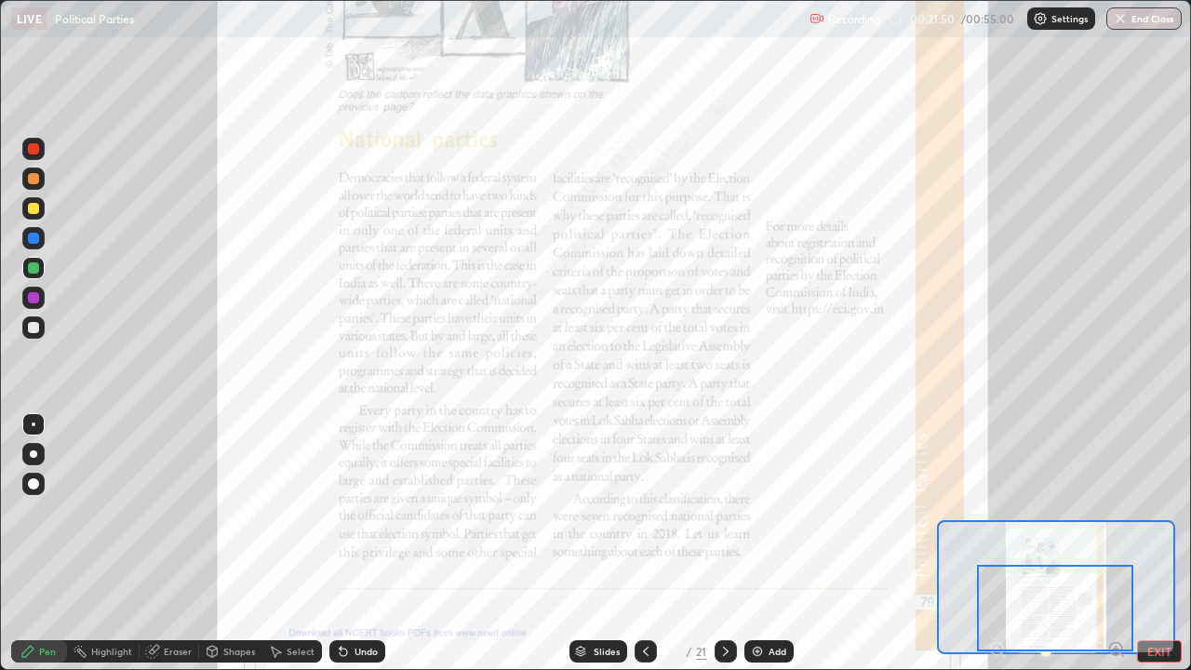
click at [751, 544] on img at bounding box center [757, 651] width 15 height 15
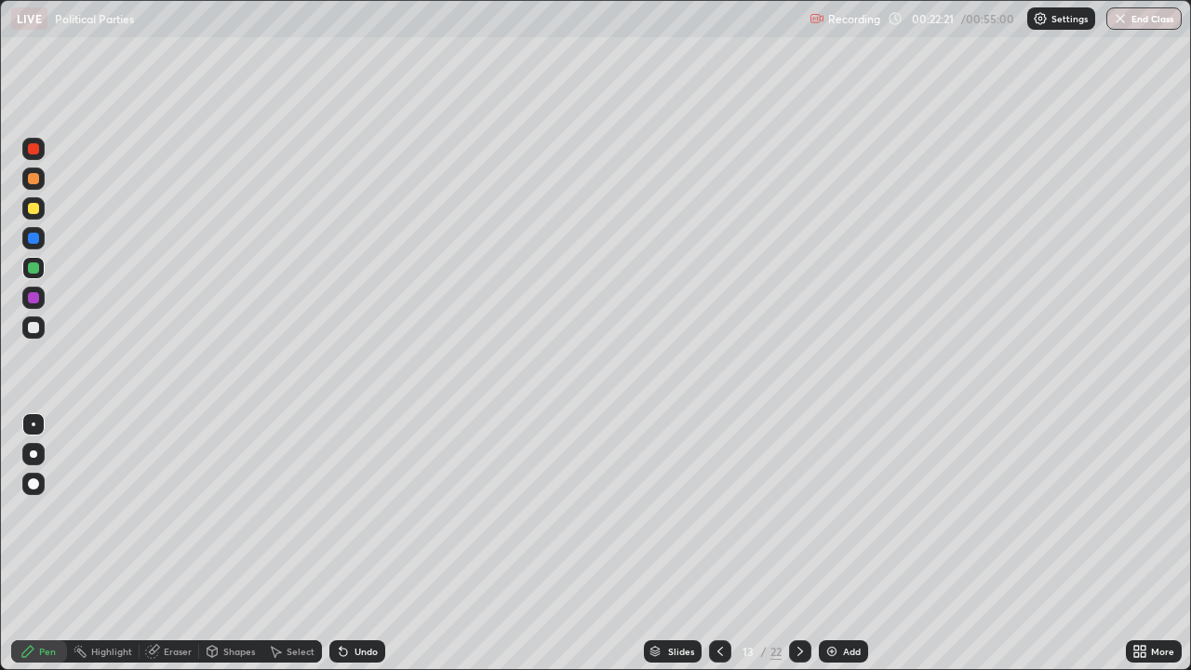
click at [34, 208] on div at bounding box center [33, 208] width 11 height 11
click at [34, 329] on div at bounding box center [33, 327] width 11 height 11
click at [365, 544] on div "Undo" at bounding box center [366, 651] width 23 height 9
click at [32, 268] on div at bounding box center [33, 267] width 11 height 11
click at [350, 544] on div "Undo" at bounding box center [357, 651] width 56 height 22
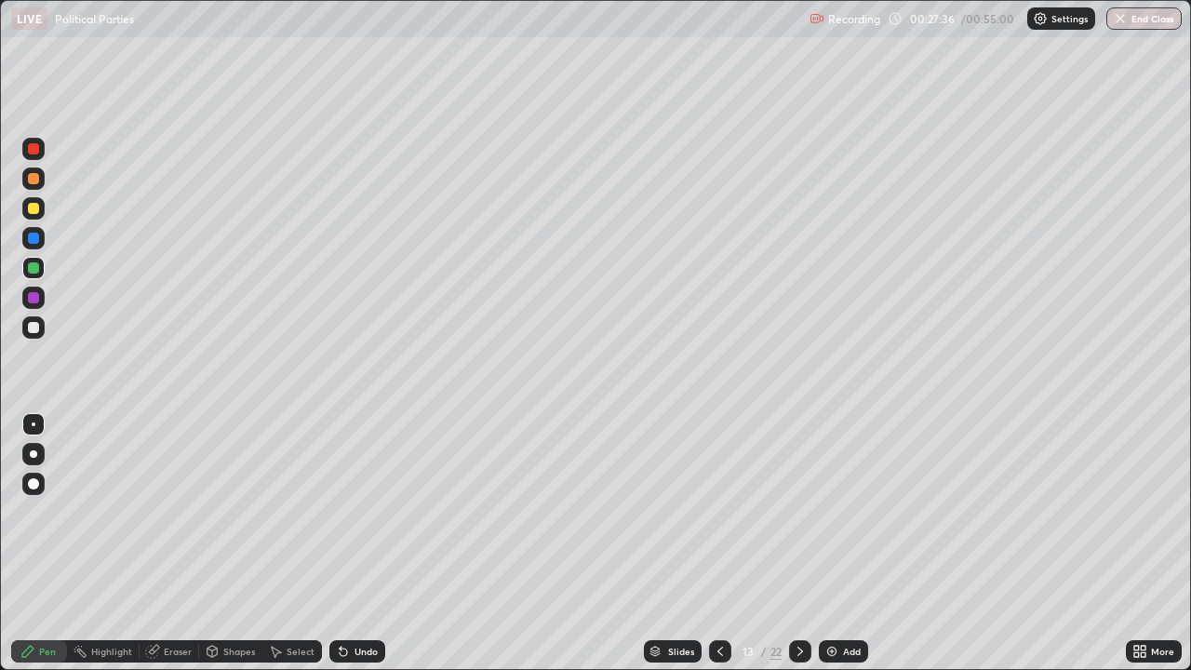
click at [30, 210] on div at bounding box center [33, 208] width 11 height 11
click at [44, 276] on div at bounding box center [33, 268] width 22 height 30
click at [34, 329] on div at bounding box center [33, 327] width 11 height 11
click at [717, 544] on icon at bounding box center [720, 651] width 15 height 15
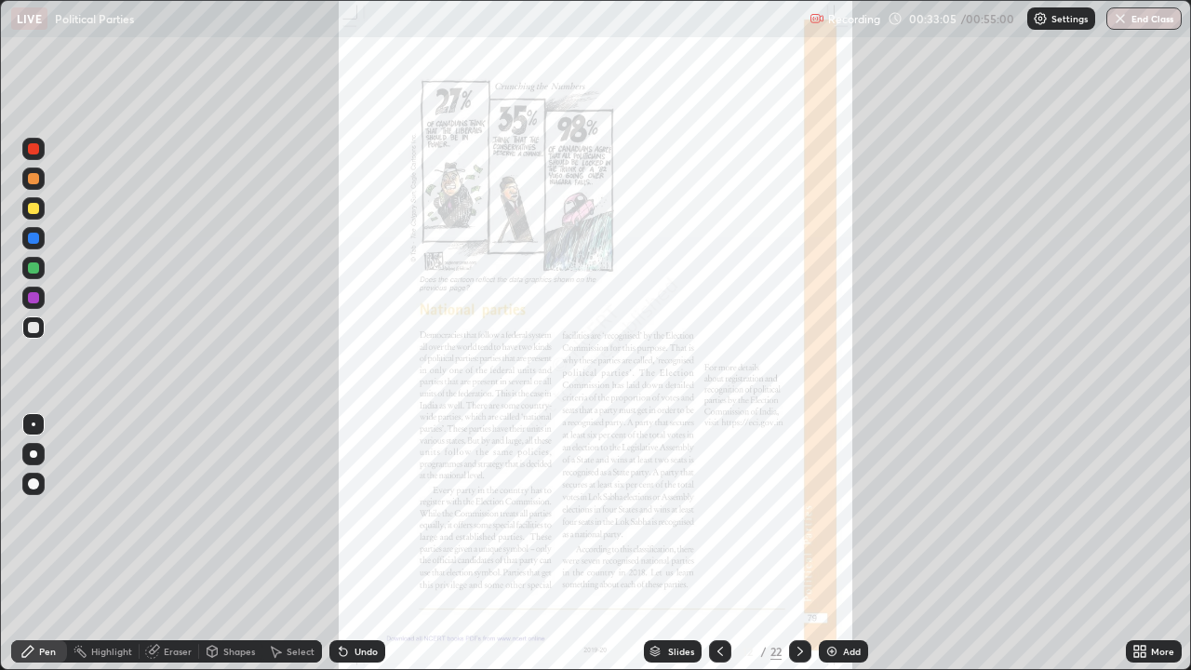
click at [799, 544] on icon at bounding box center [800, 651] width 15 height 15
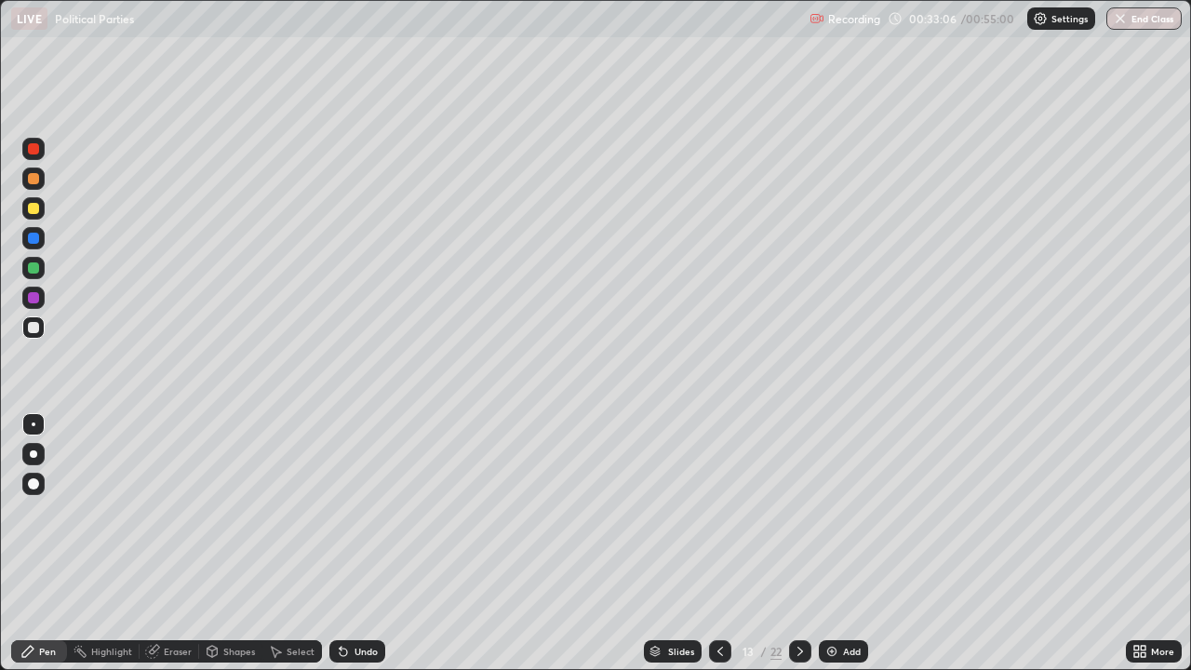
click at [798, 544] on icon at bounding box center [801, 651] width 6 height 9
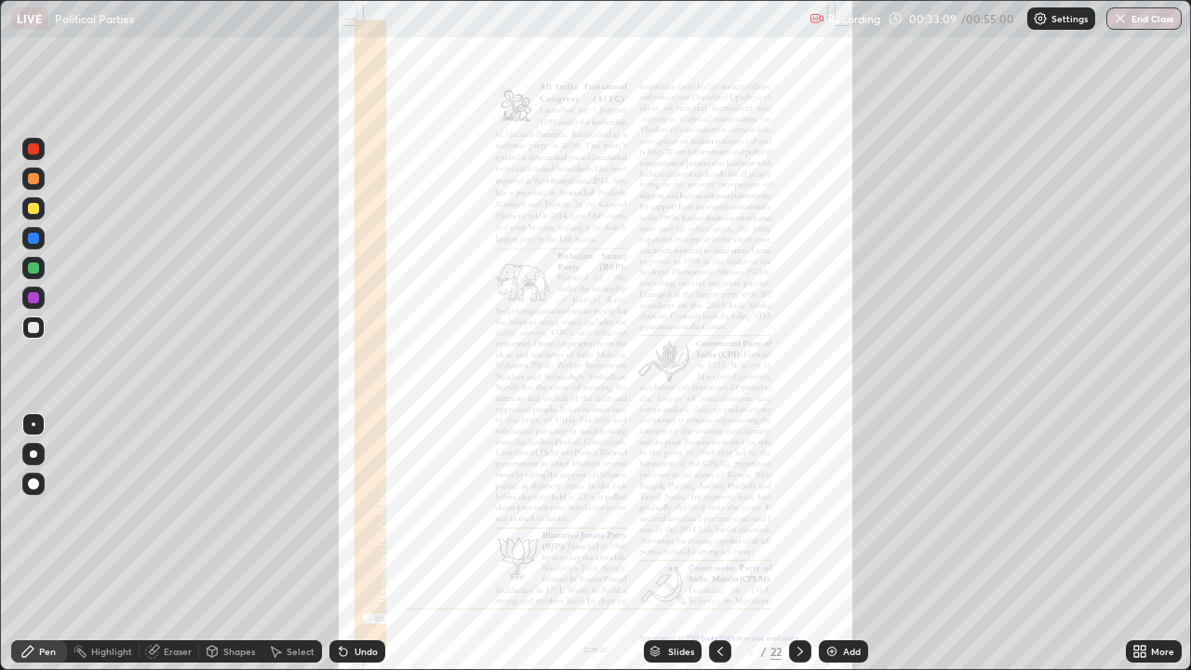
click at [1136, 544] on icon at bounding box center [1137, 654] width 5 height 5
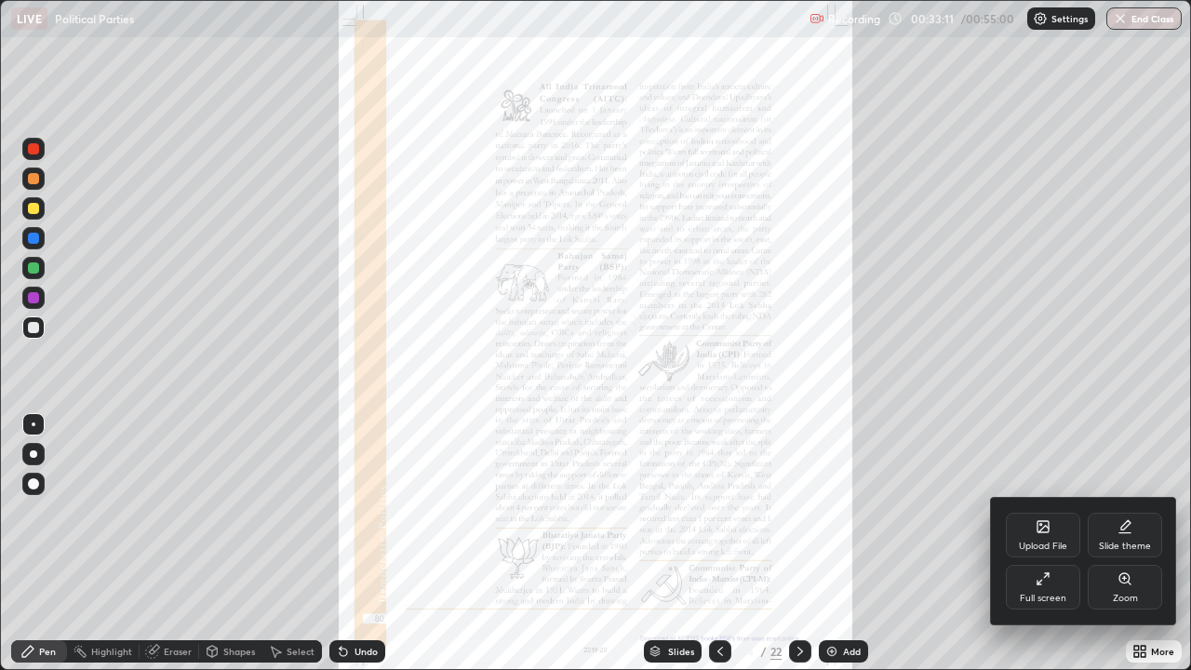
click at [1039, 544] on div at bounding box center [595, 335] width 1191 height 670
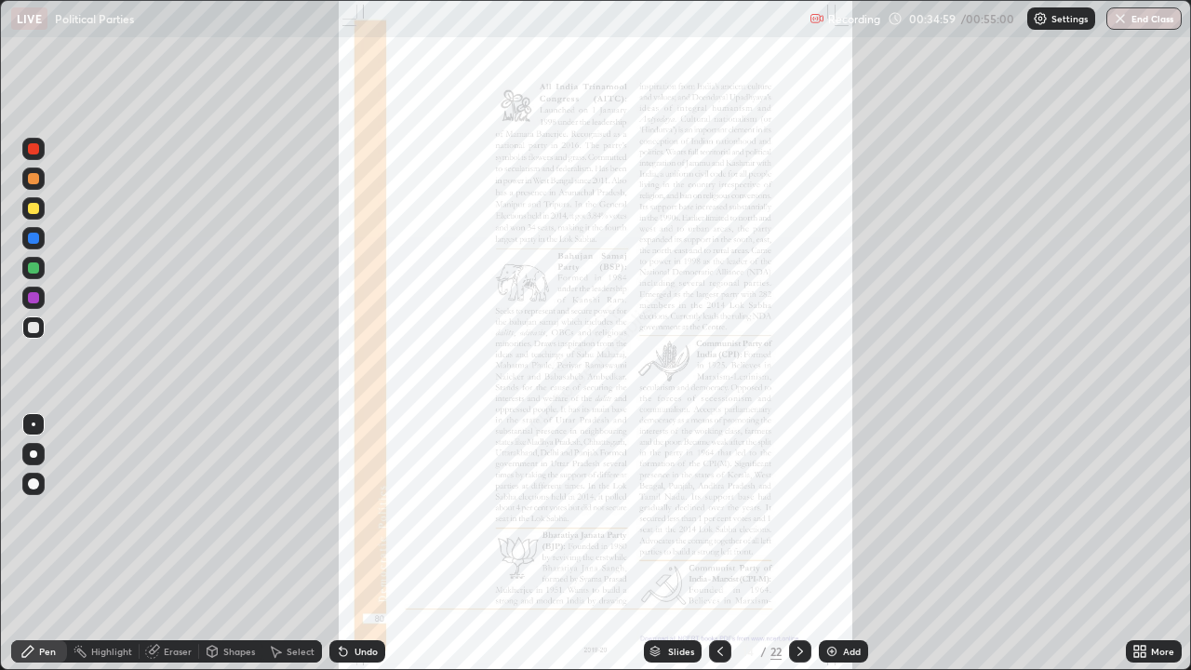
click at [340, 544] on icon at bounding box center [341, 648] width 2 height 2
click at [345, 544] on icon at bounding box center [343, 651] width 15 height 15
click at [34, 239] on div at bounding box center [33, 238] width 11 height 11
click at [799, 544] on icon at bounding box center [800, 651] width 15 height 15
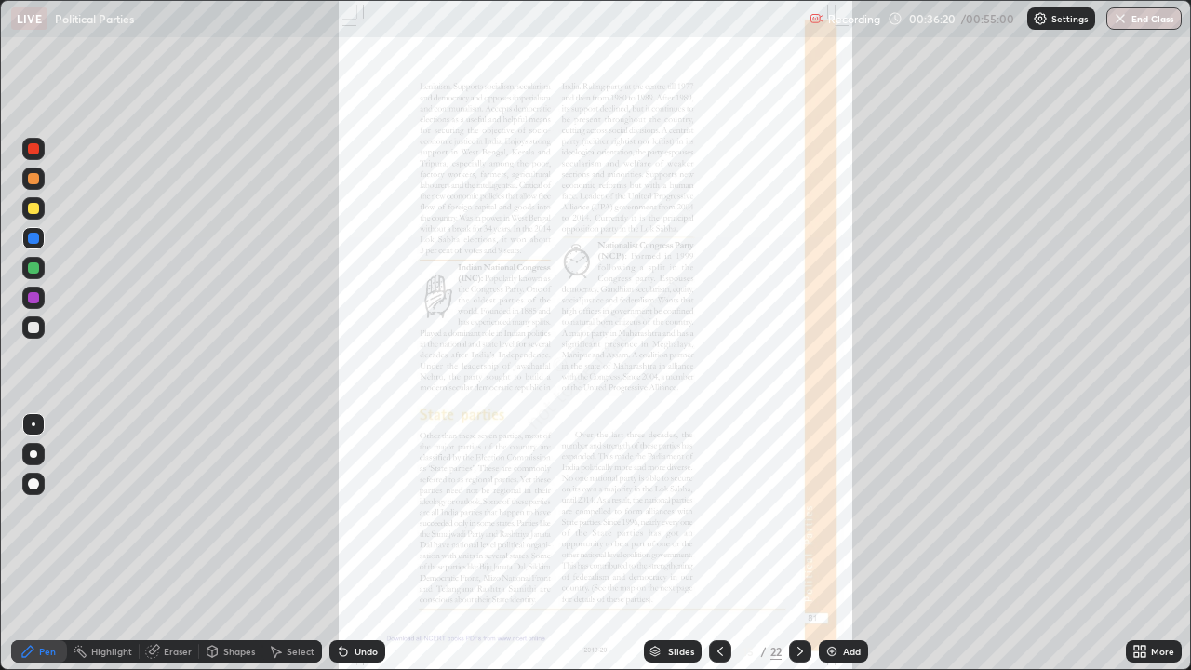
click at [1141, 544] on icon at bounding box center [1143, 648] width 5 height 5
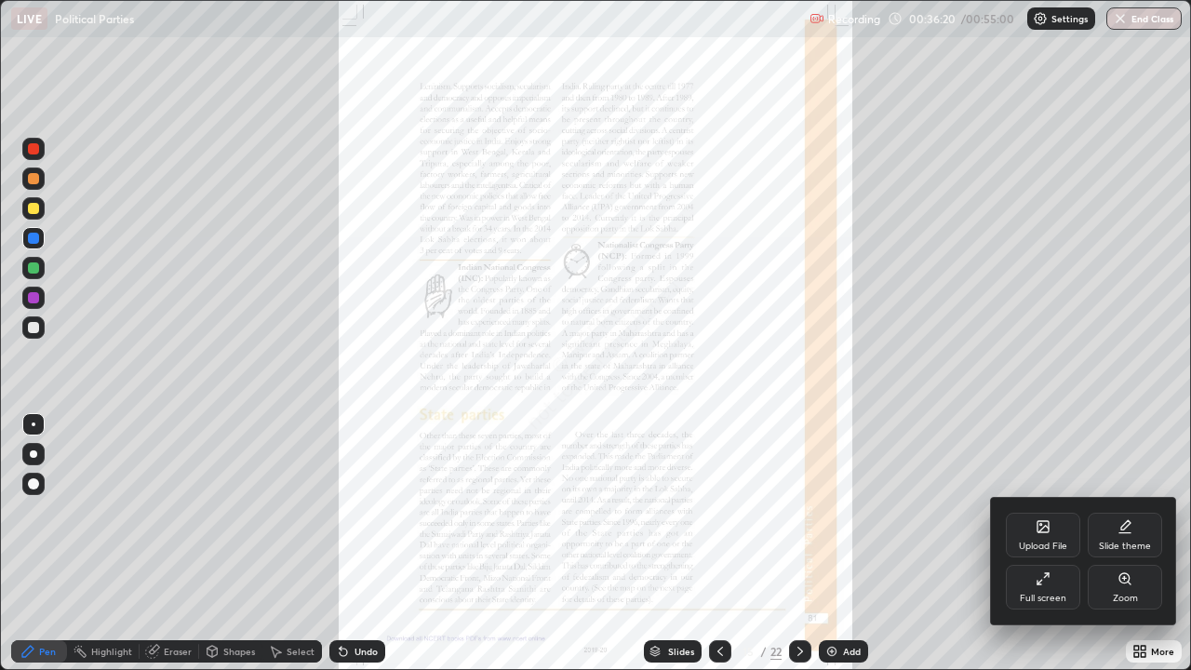
click at [1113, 544] on div "Zoom" at bounding box center [1125, 598] width 25 height 9
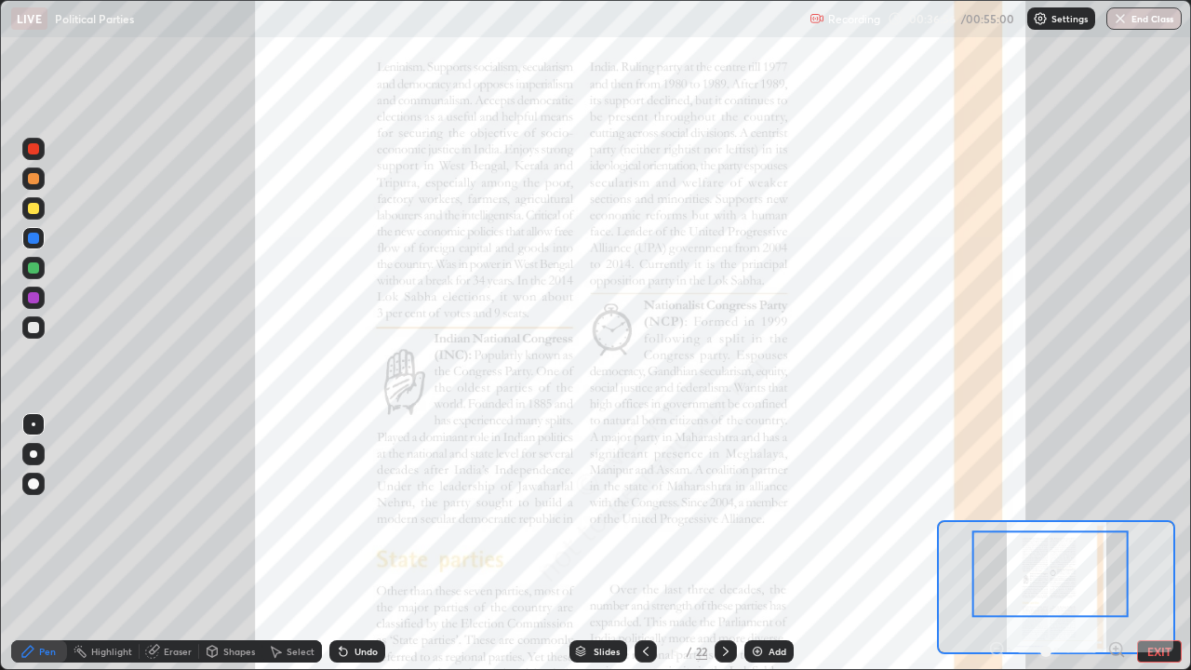
click at [645, 544] on icon at bounding box center [646, 651] width 15 height 15
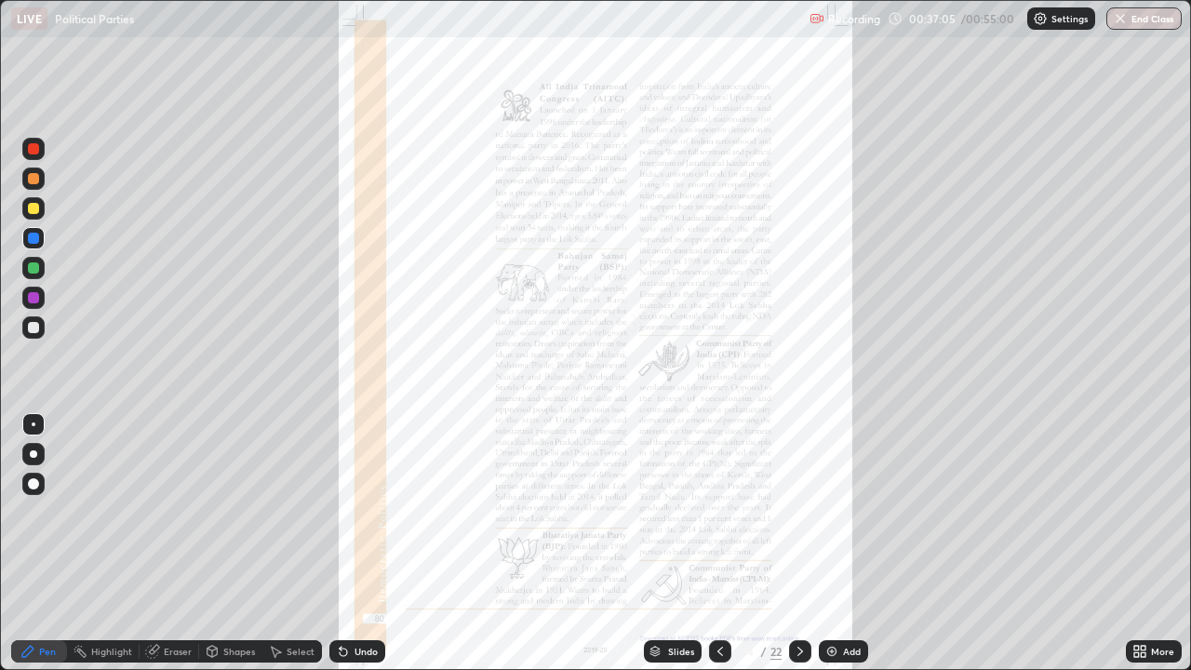
click at [35, 322] on div at bounding box center [33, 327] width 11 height 11
click at [794, 544] on div at bounding box center [800, 651] width 22 height 22
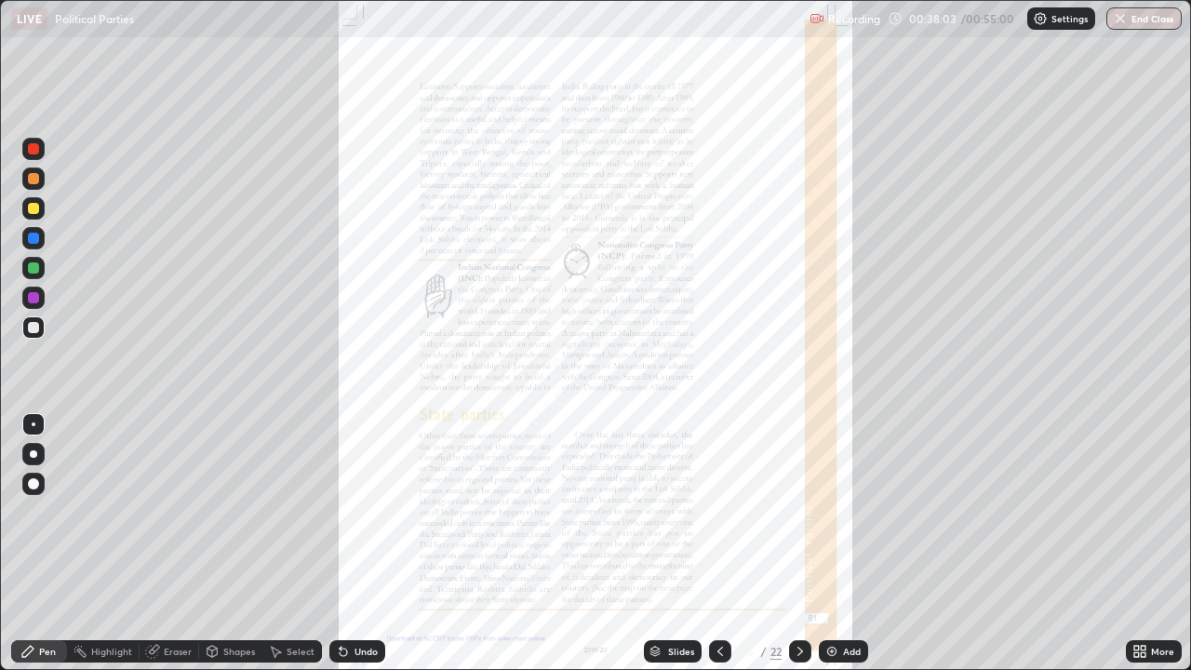
click at [796, 544] on icon at bounding box center [800, 651] width 15 height 15
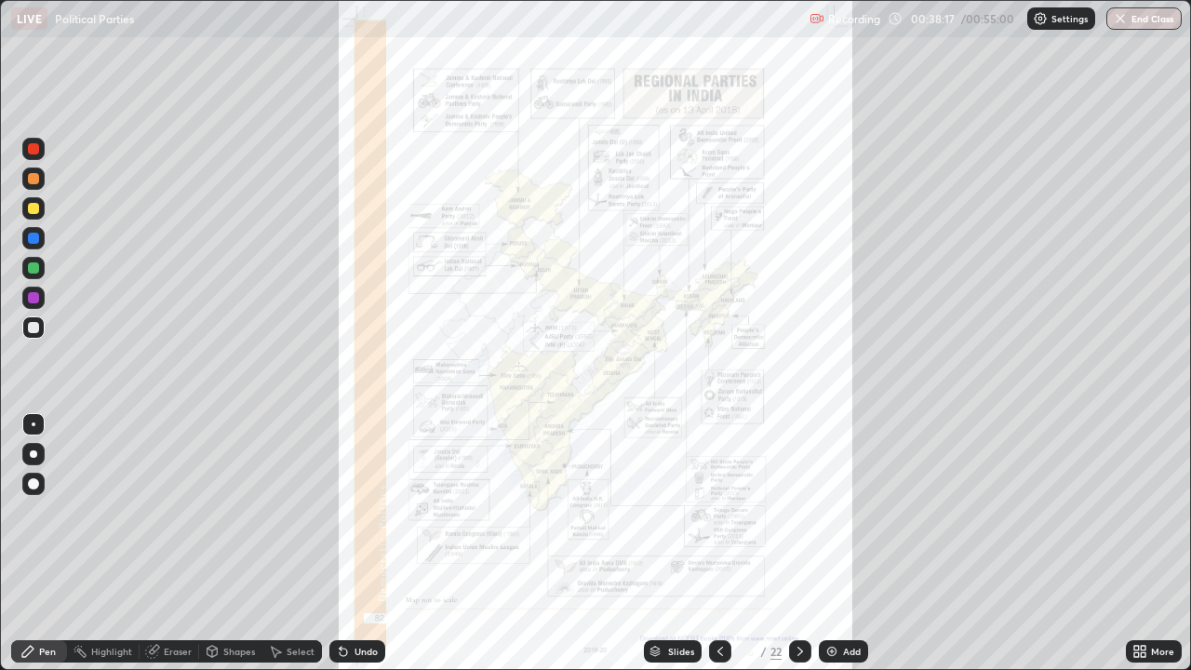
click at [34, 299] on div at bounding box center [33, 297] width 11 height 11
click at [777, 544] on div "22" at bounding box center [776, 651] width 11 height 17
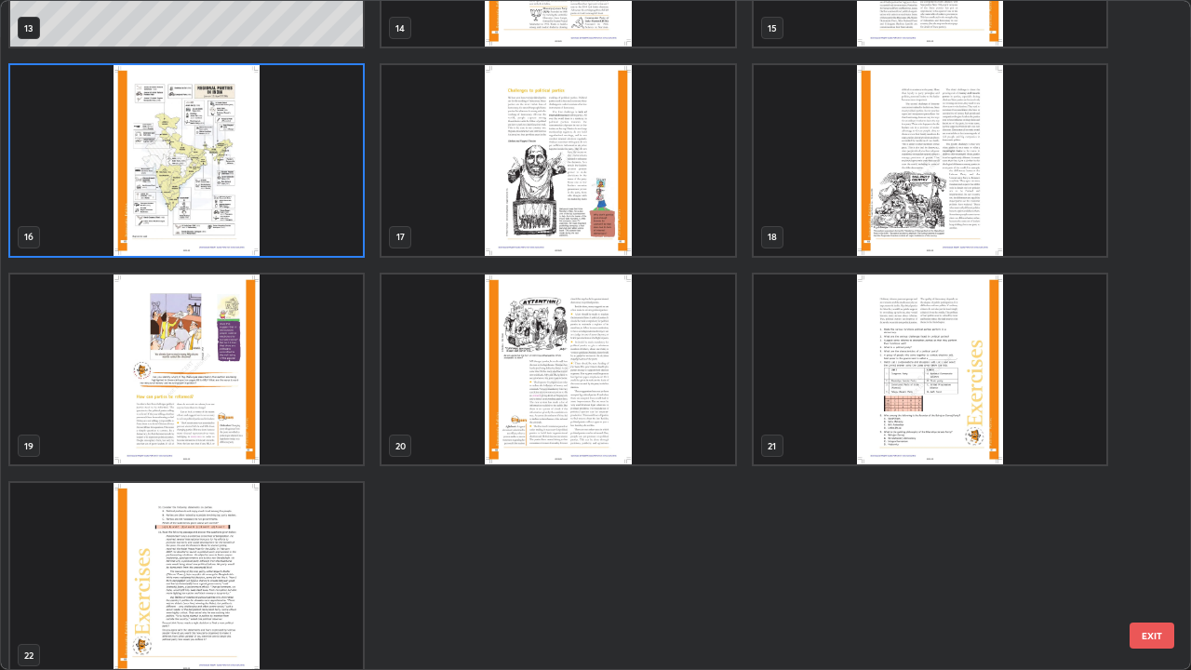
scroll to position [1004, 0]
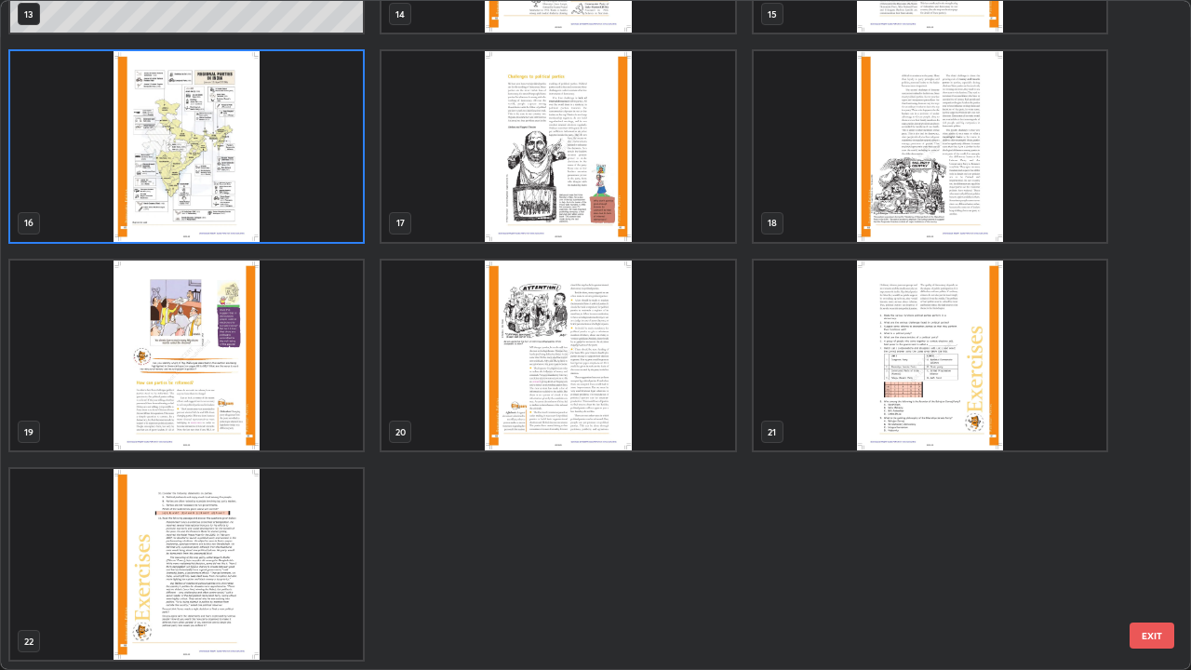
click at [561, 186] on img "grid" at bounding box center [558, 146] width 353 height 191
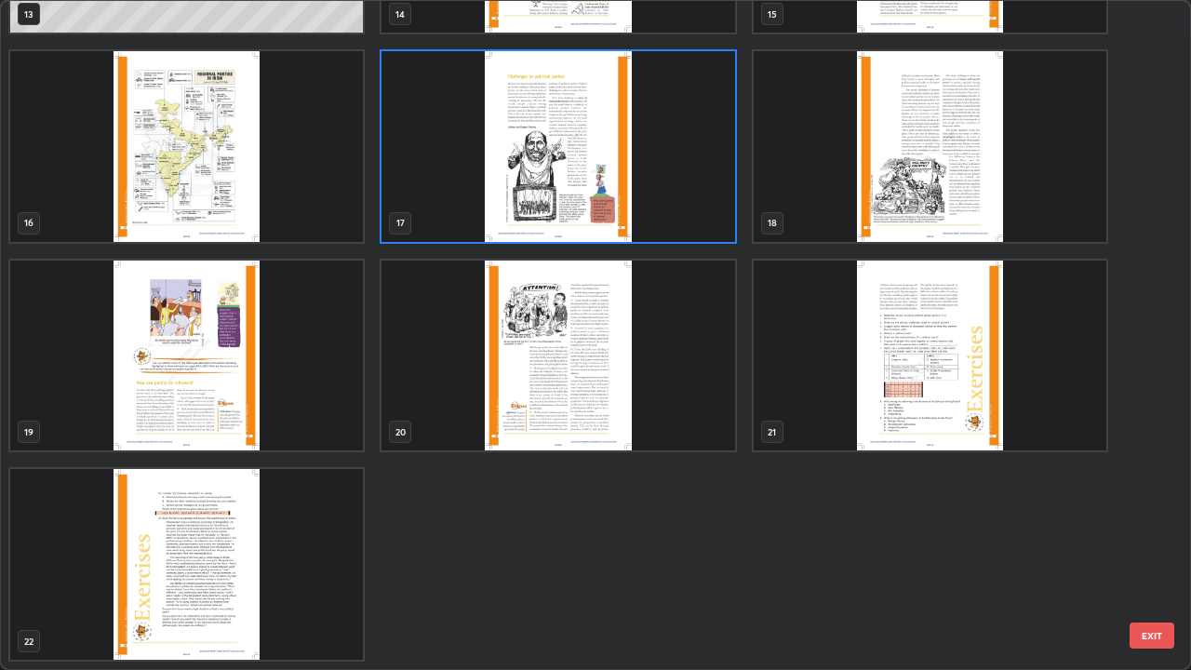
click at [557, 187] on img "grid" at bounding box center [558, 146] width 353 height 191
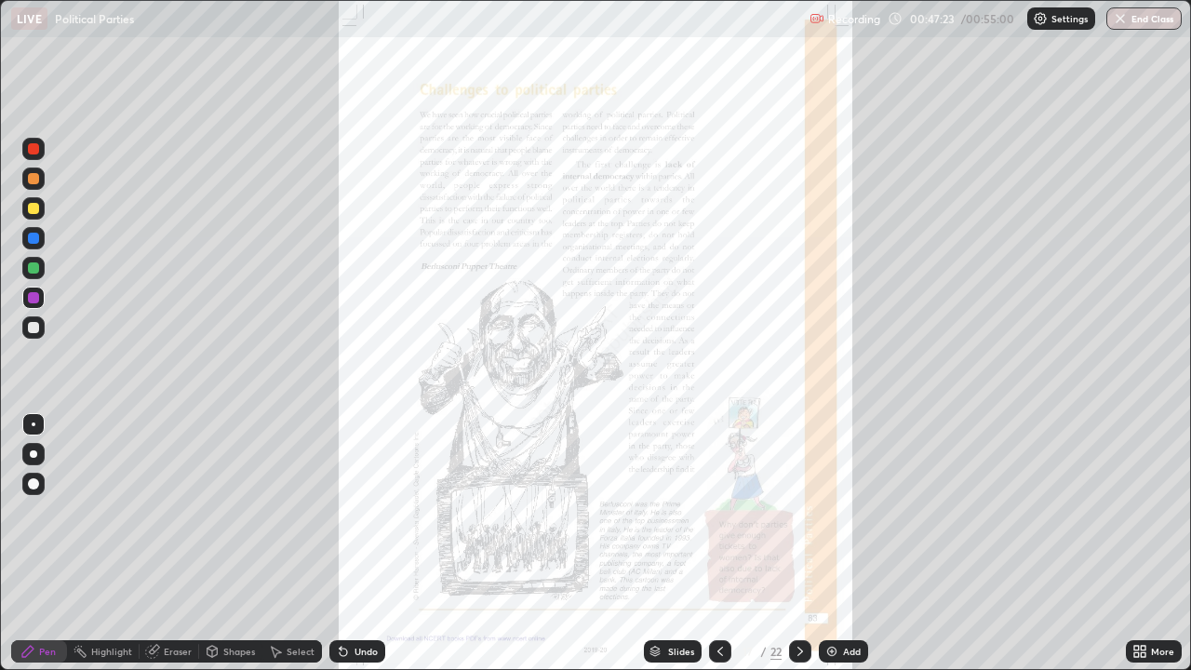
click at [799, 544] on icon at bounding box center [800, 651] width 15 height 15
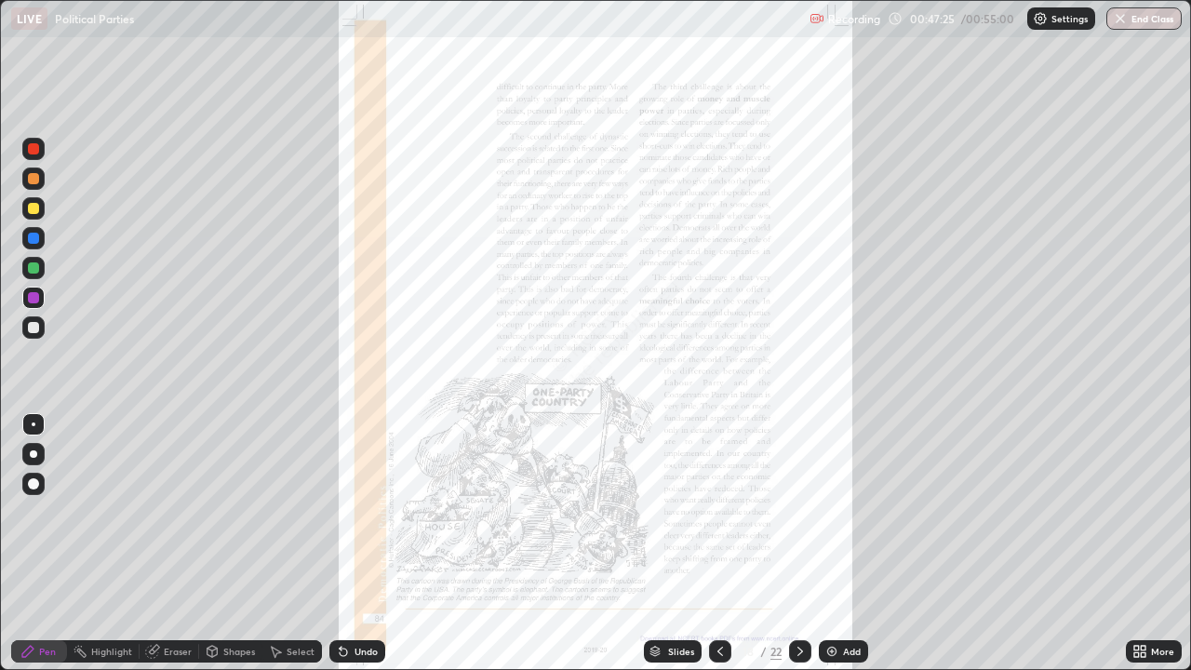
click at [799, 544] on icon at bounding box center [800, 651] width 15 height 15
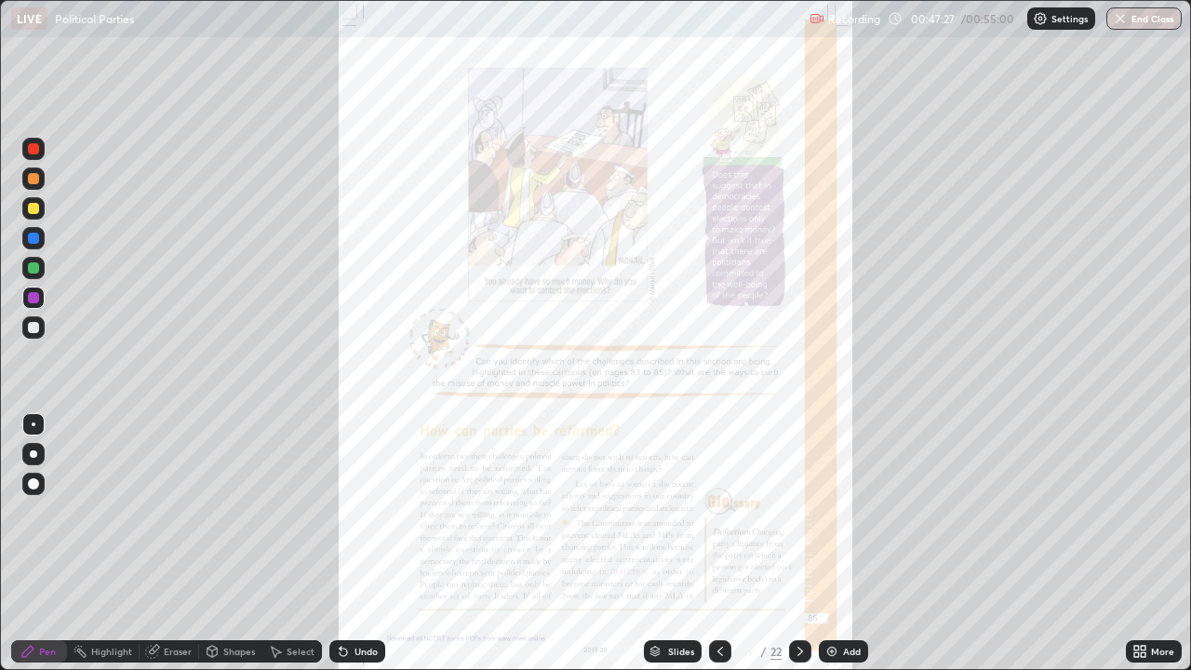
click at [799, 544] on icon at bounding box center [800, 651] width 15 height 15
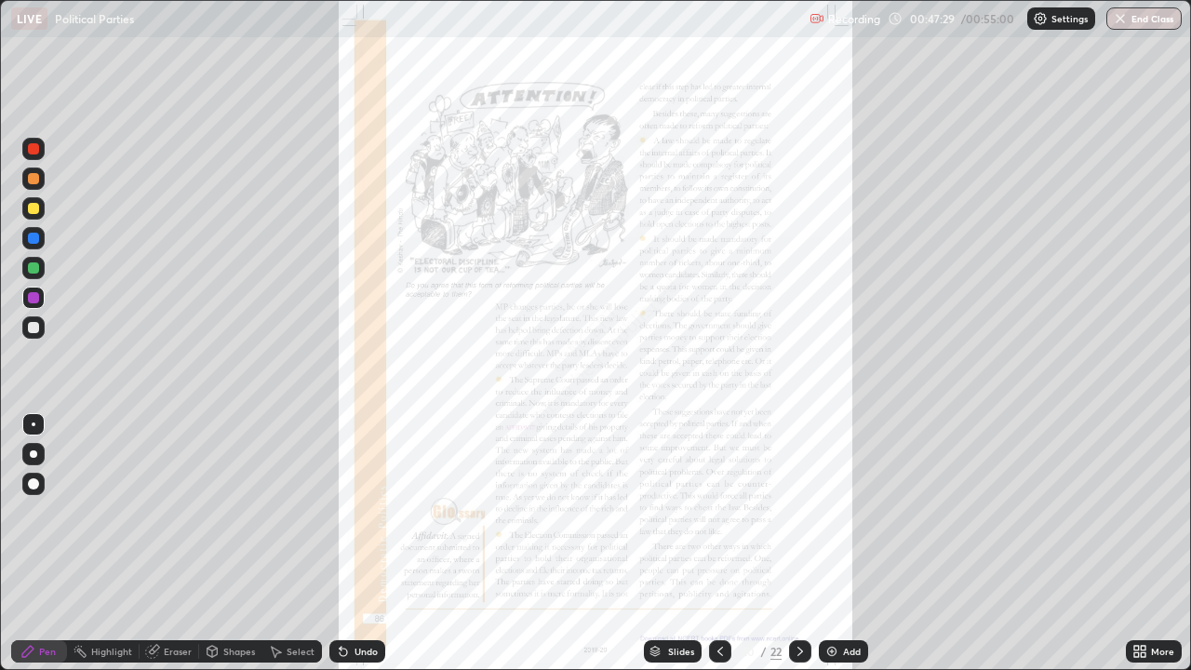
click at [789, 544] on div at bounding box center [800, 651] width 22 height 22
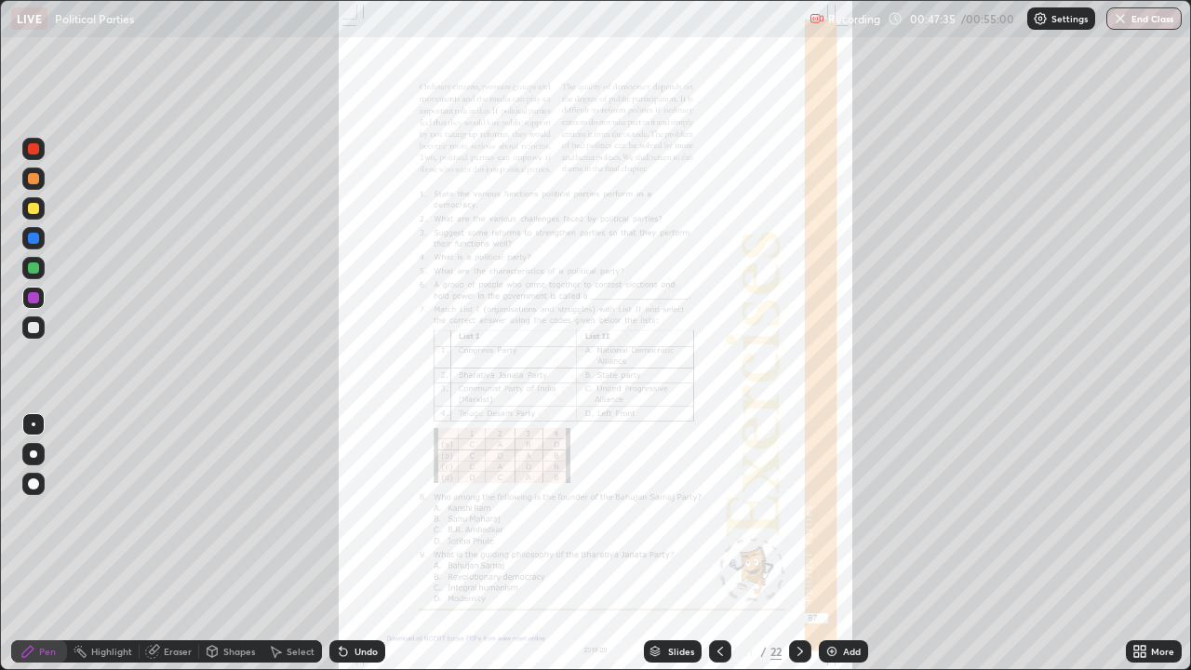
click at [1136, 18] on button "End Class" at bounding box center [1144, 18] width 75 height 22
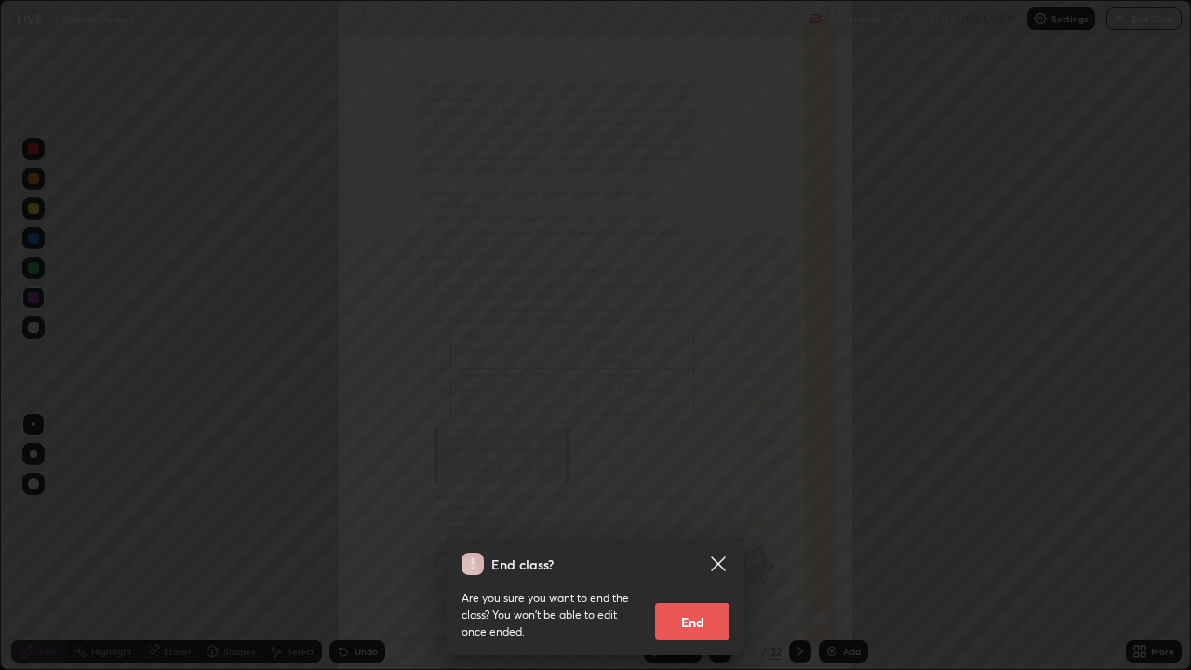
click at [690, 544] on button "End" at bounding box center [692, 621] width 74 height 37
